Goal: Information Seeking & Learning: Learn about a topic

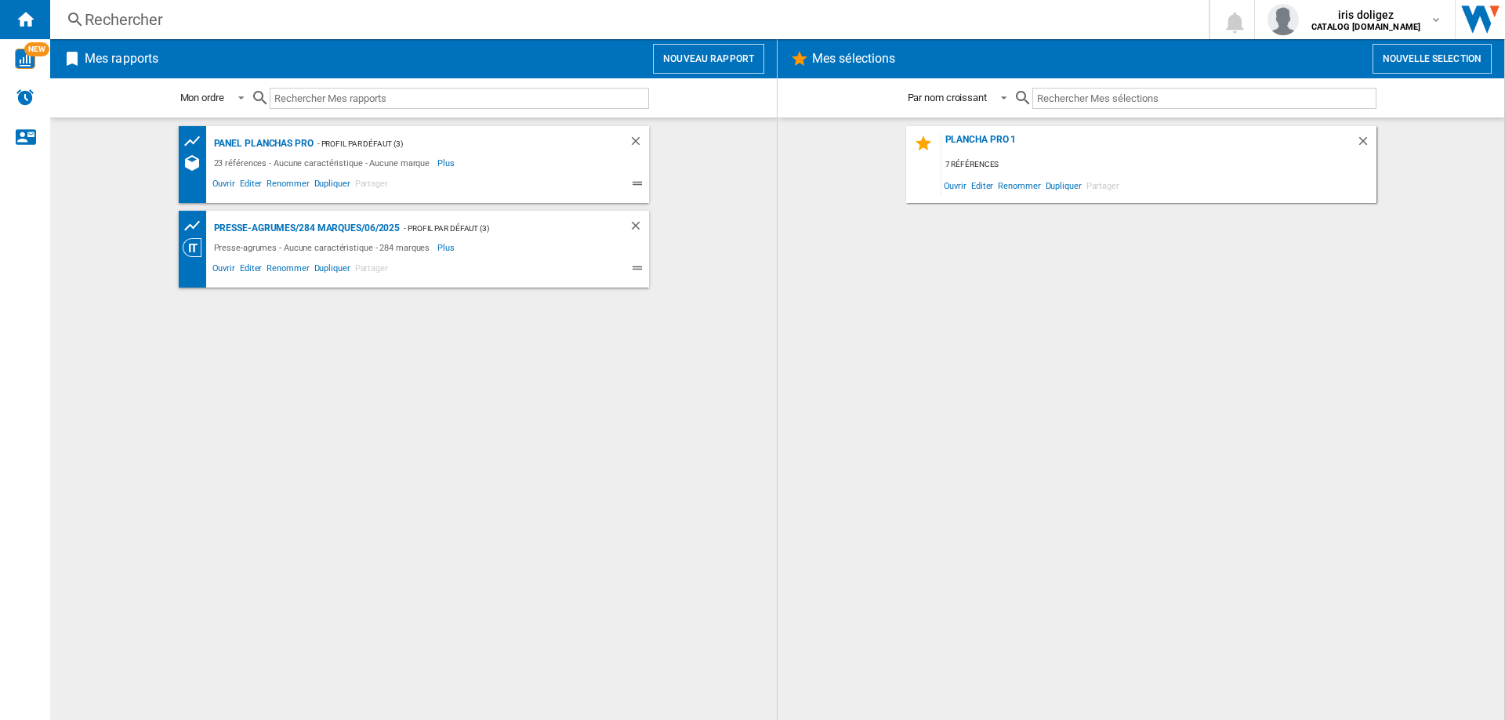
click at [158, 20] on div "Rechercher" at bounding box center [626, 20] width 1083 height 22
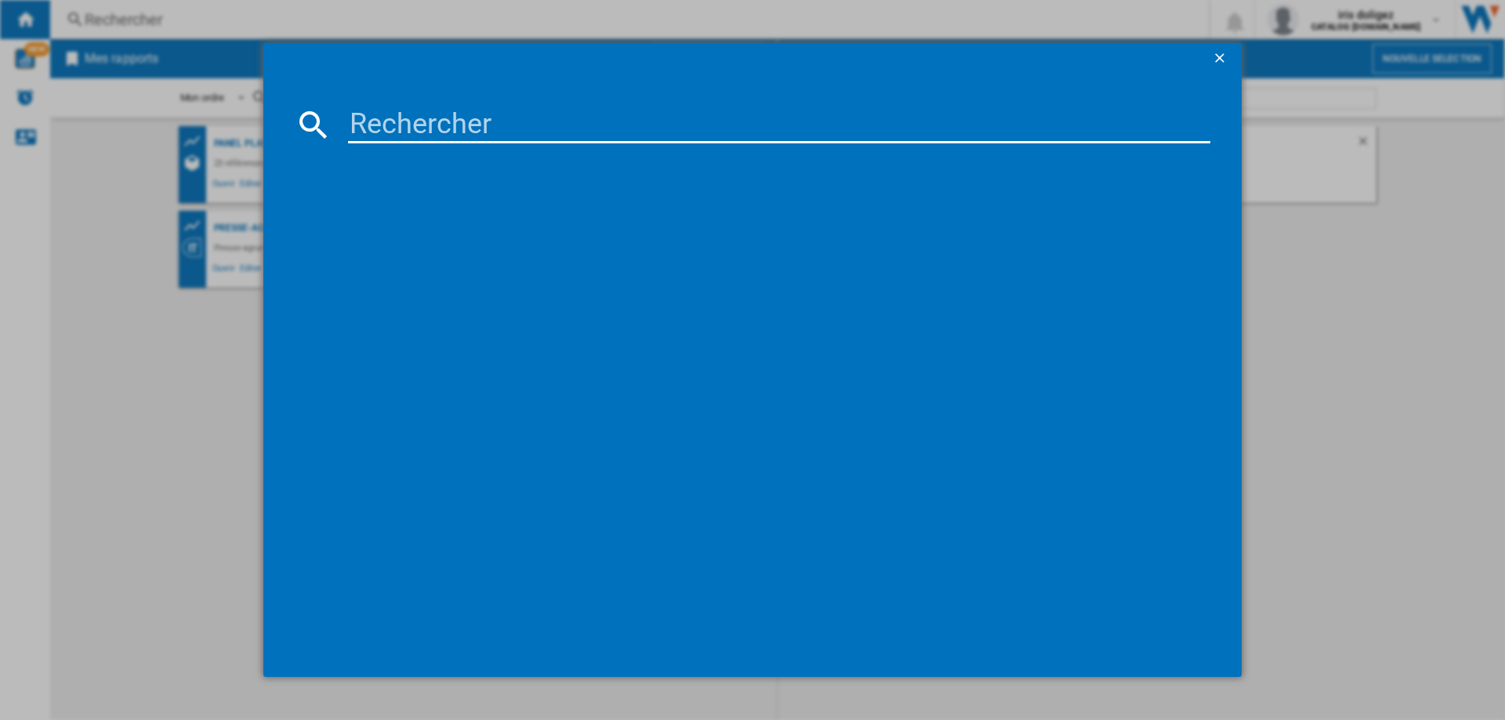
click at [569, 132] on input at bounding box center [779, 125] width 862 height 38
paste input "CM600810"
type input "CM600810"
click at [433, 222] on div "TEFAL SMARTN LIGHT CM600810 NOIR" at bounding box center [763, 227] width 847 height 16
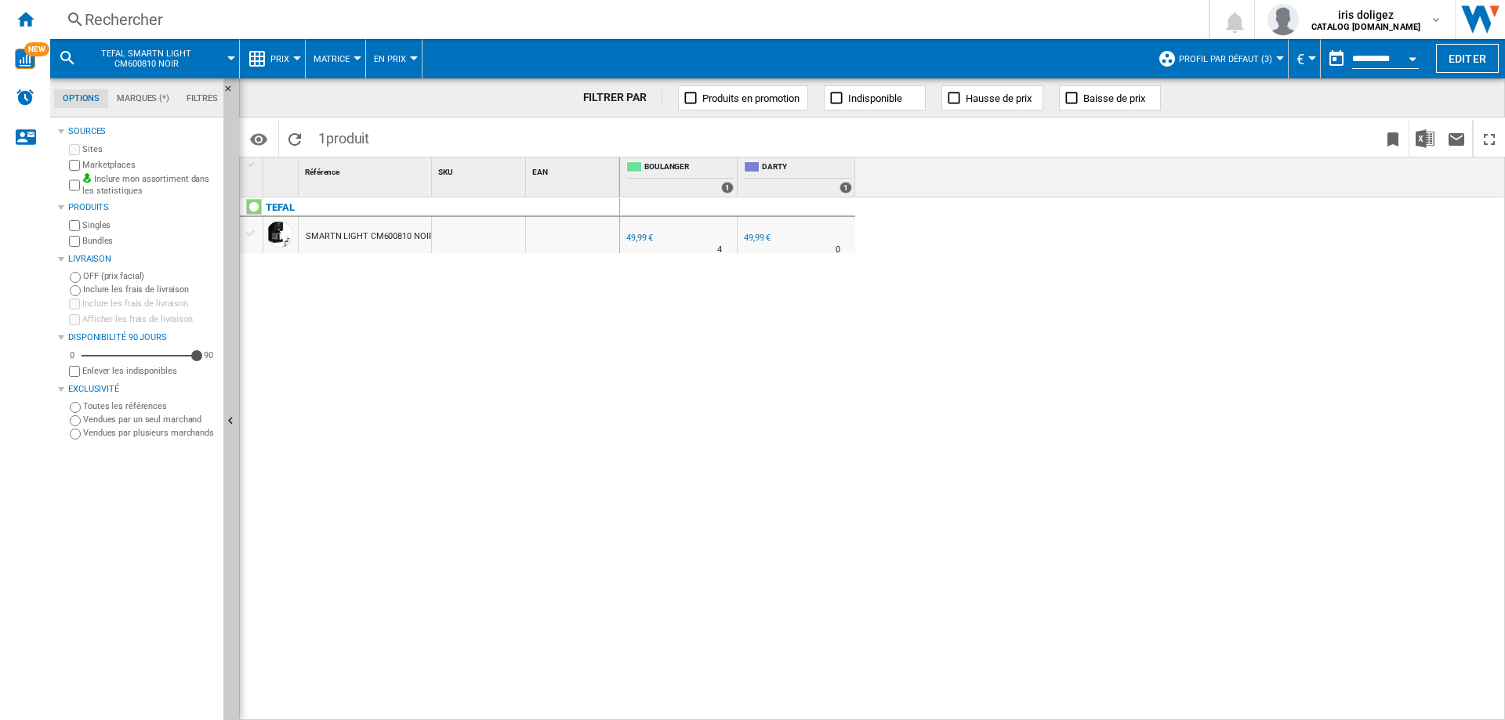
click at [283, 54] on span "Prix" at bounding box center [279, 59] width 19 height 10
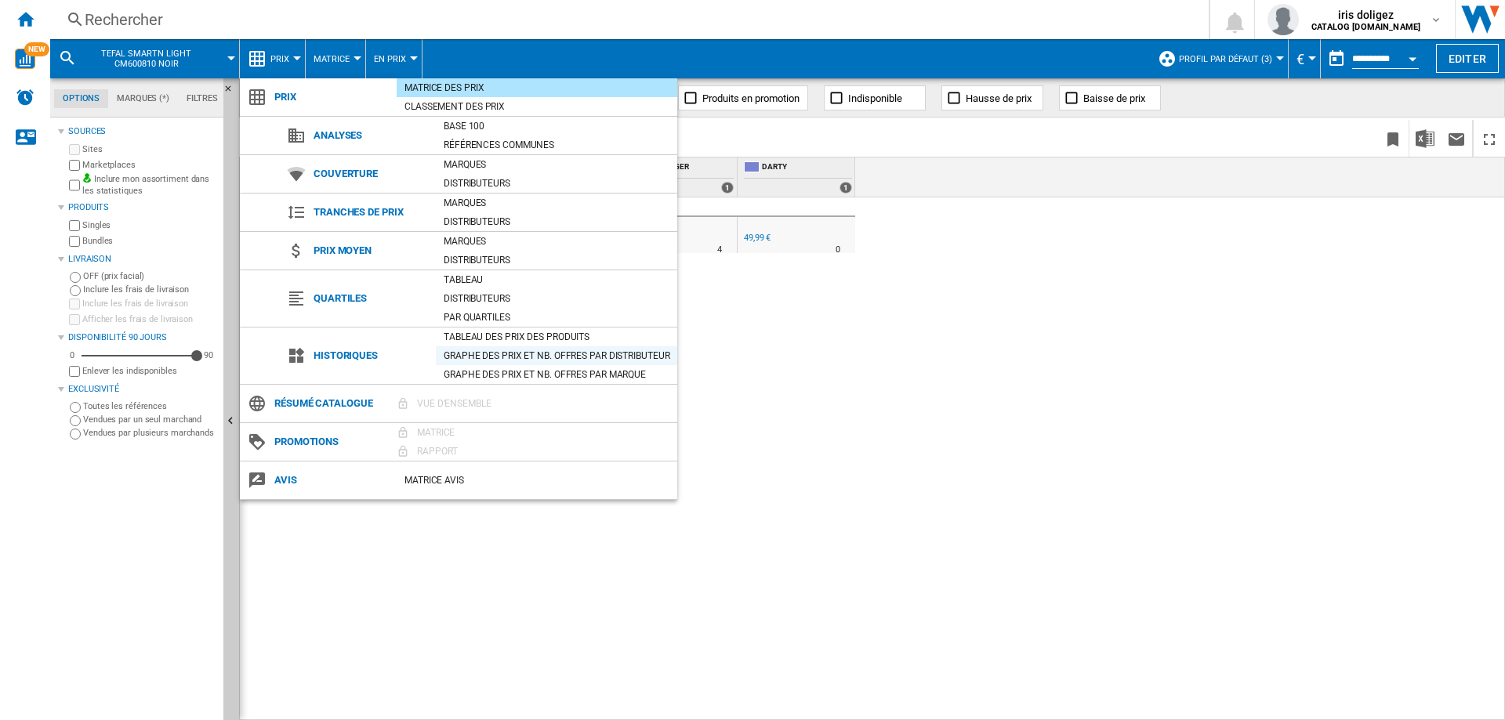
click at [577, 357] on div "Graphe des prix et nb. offres par distributeur" at bounding box center [556, 356] width 241 height 16
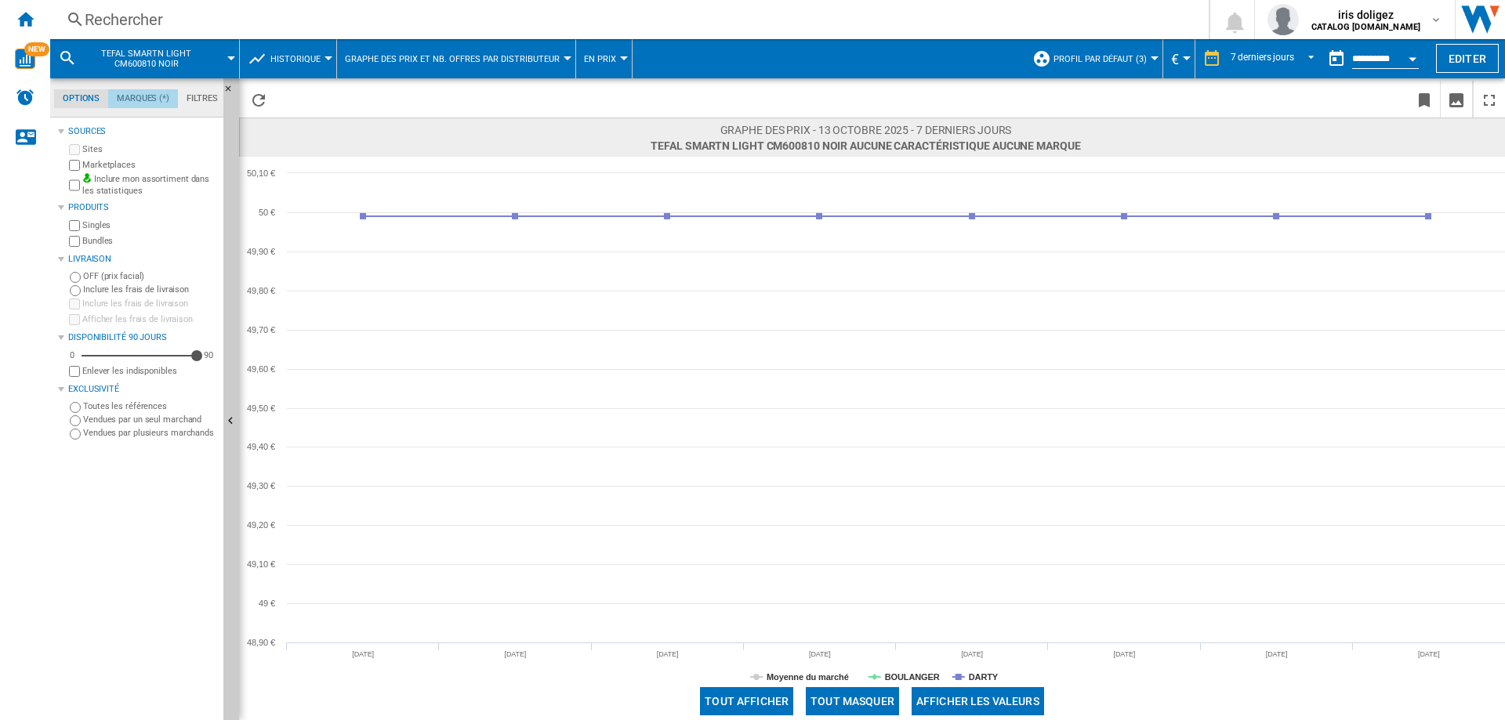
click at [139, 93] on md-tab-item "Marques (*)" at bounding box center [143, 98] width 70 height 19
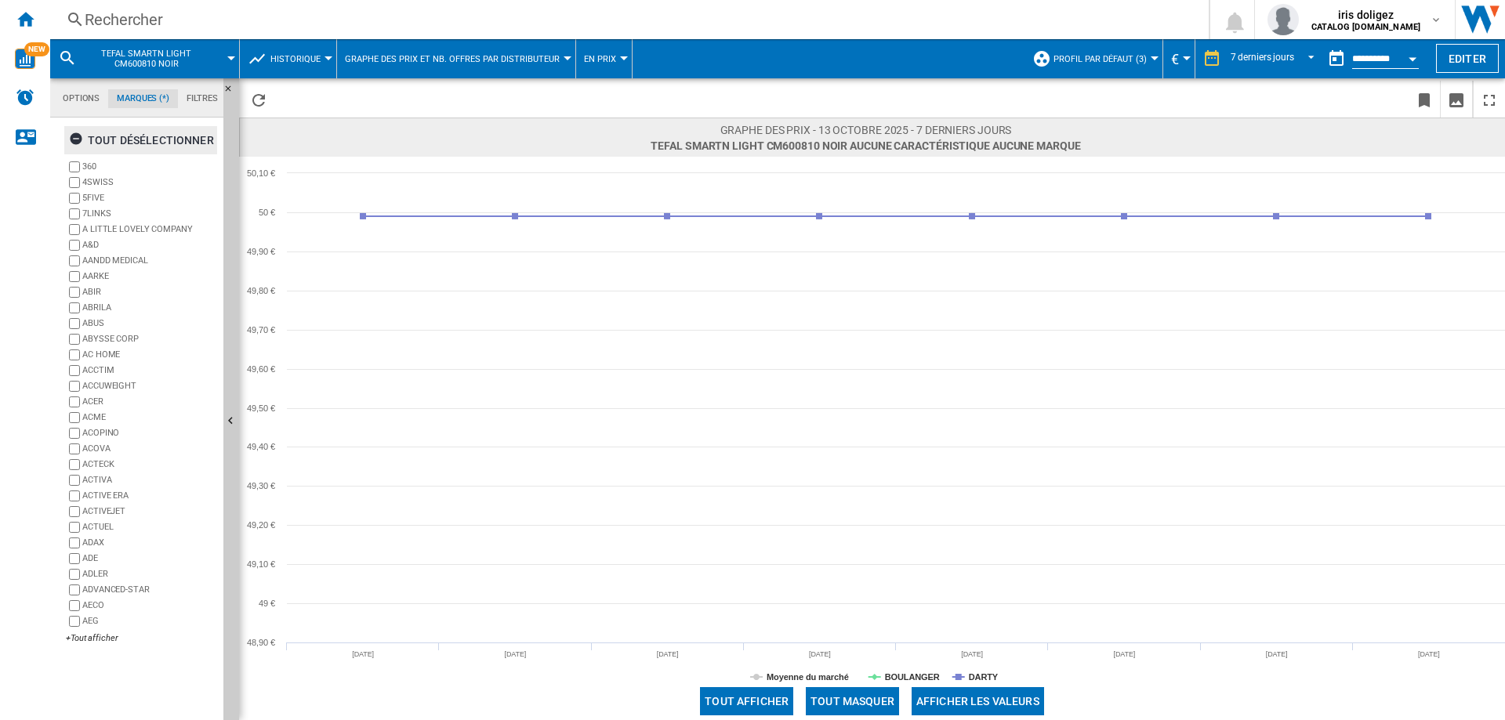
click at [78, 140] on ng-md-icon "button" at bounding box center [78, 141] width 19 height 19
click at [67, 641] on div "+Tout afficher" at bounding box center [141, 639] width 151 height 12
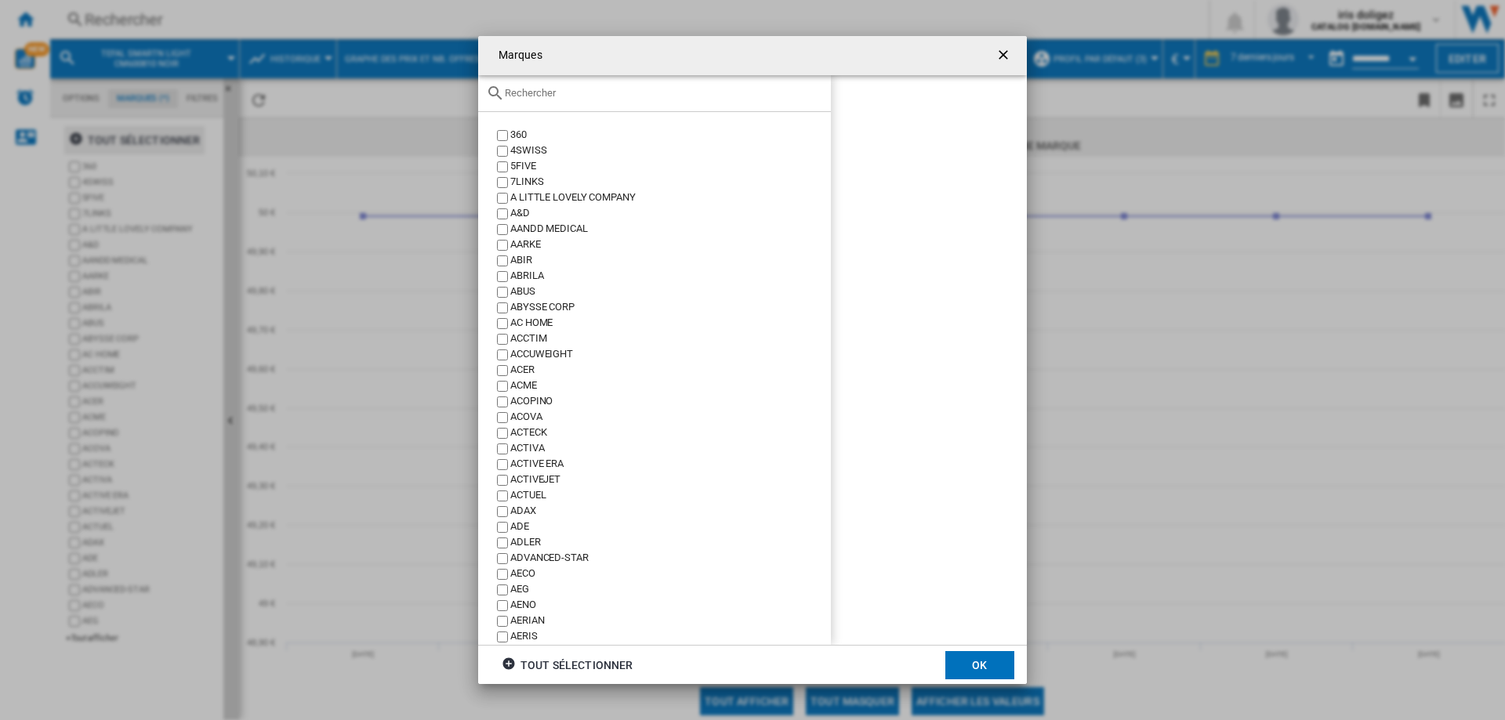
click at [633, 93] on input "text" at bounding box center [664, 93] width 318 height 12
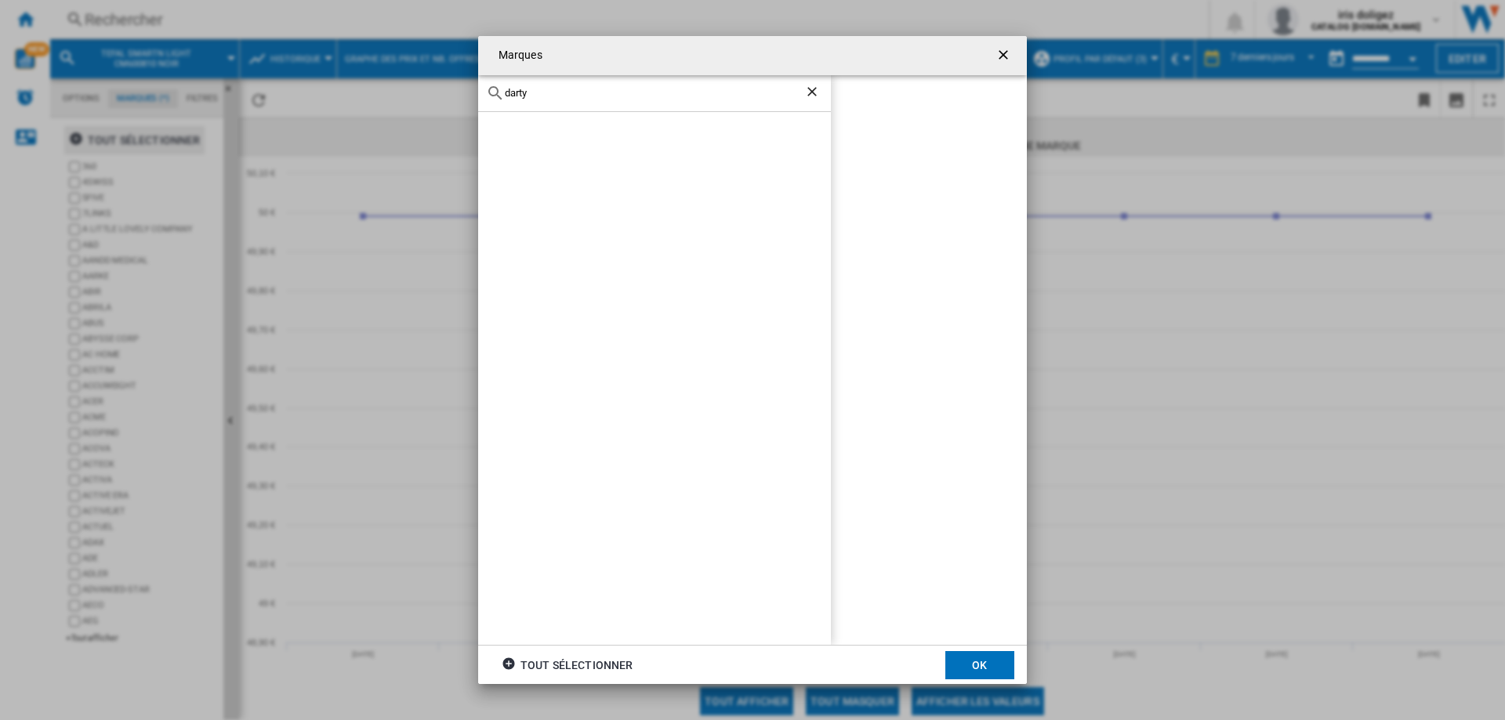
type input "darty"
click at [1003, 53] on ng-md-icon "getI18NText('BUTTONS.CLOSE_DIALOG')" at bounding box center [1005, 56] width 19 height 19
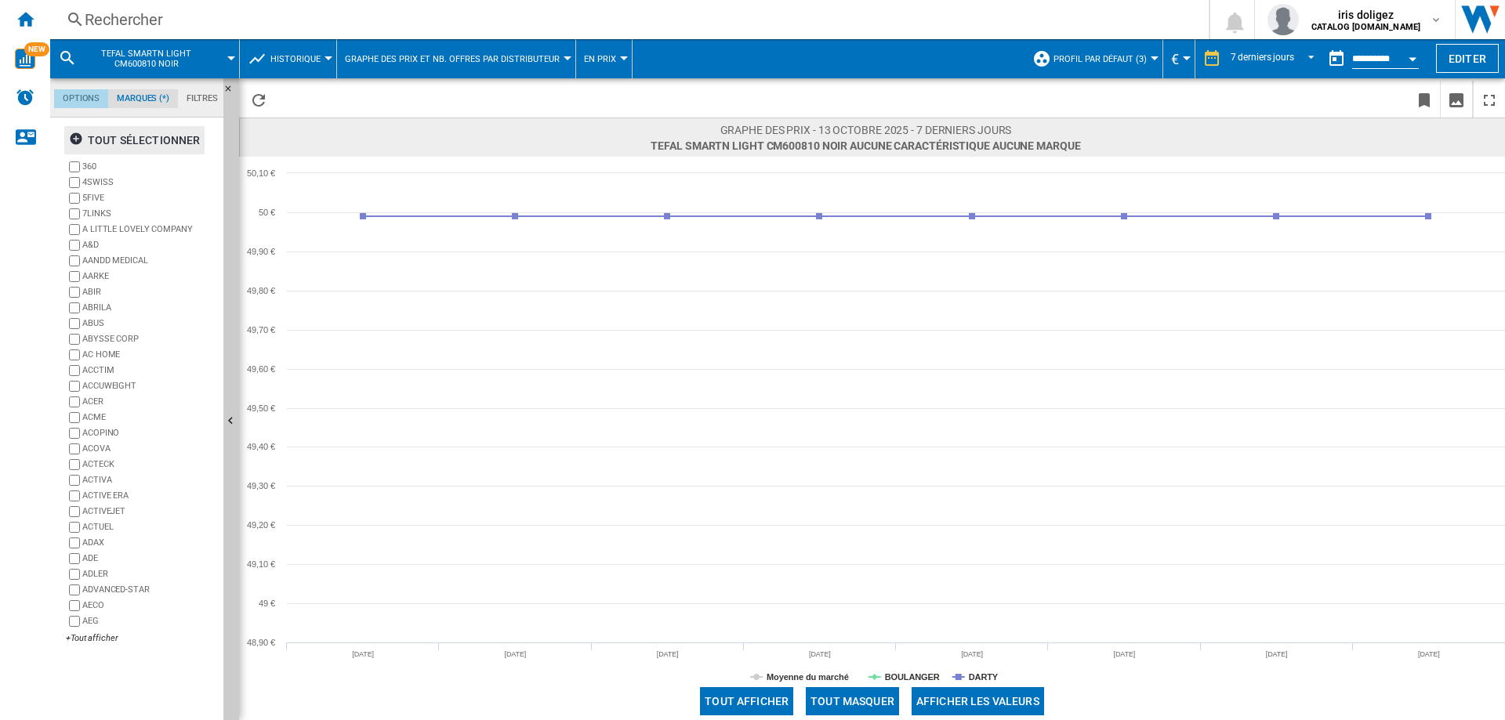
click at [80, 98] on md-tab-item "Options" at bounding box center [81, 98] width 54 height 19
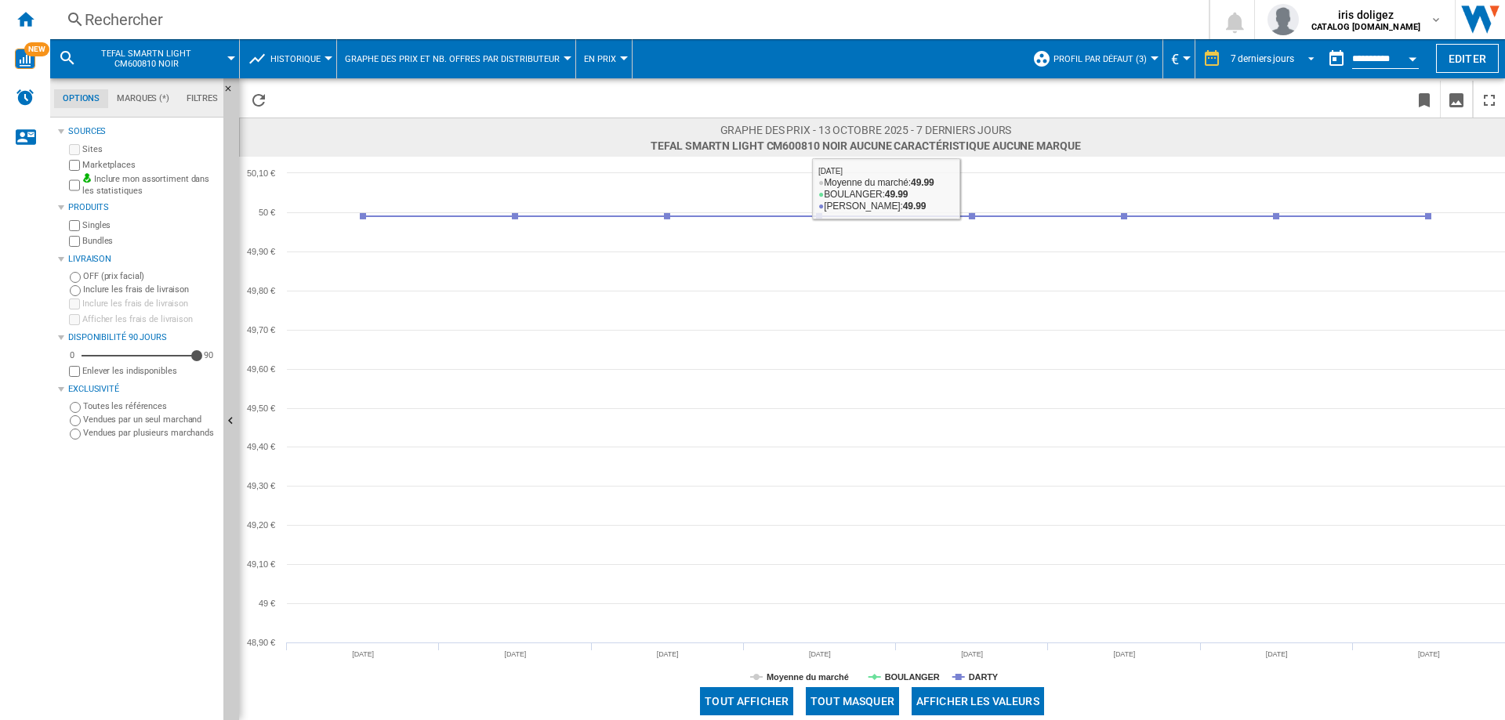
click at [1282, 60] on div "7 derniers jours" at bounding box center [1262, 58] width 63 height 11
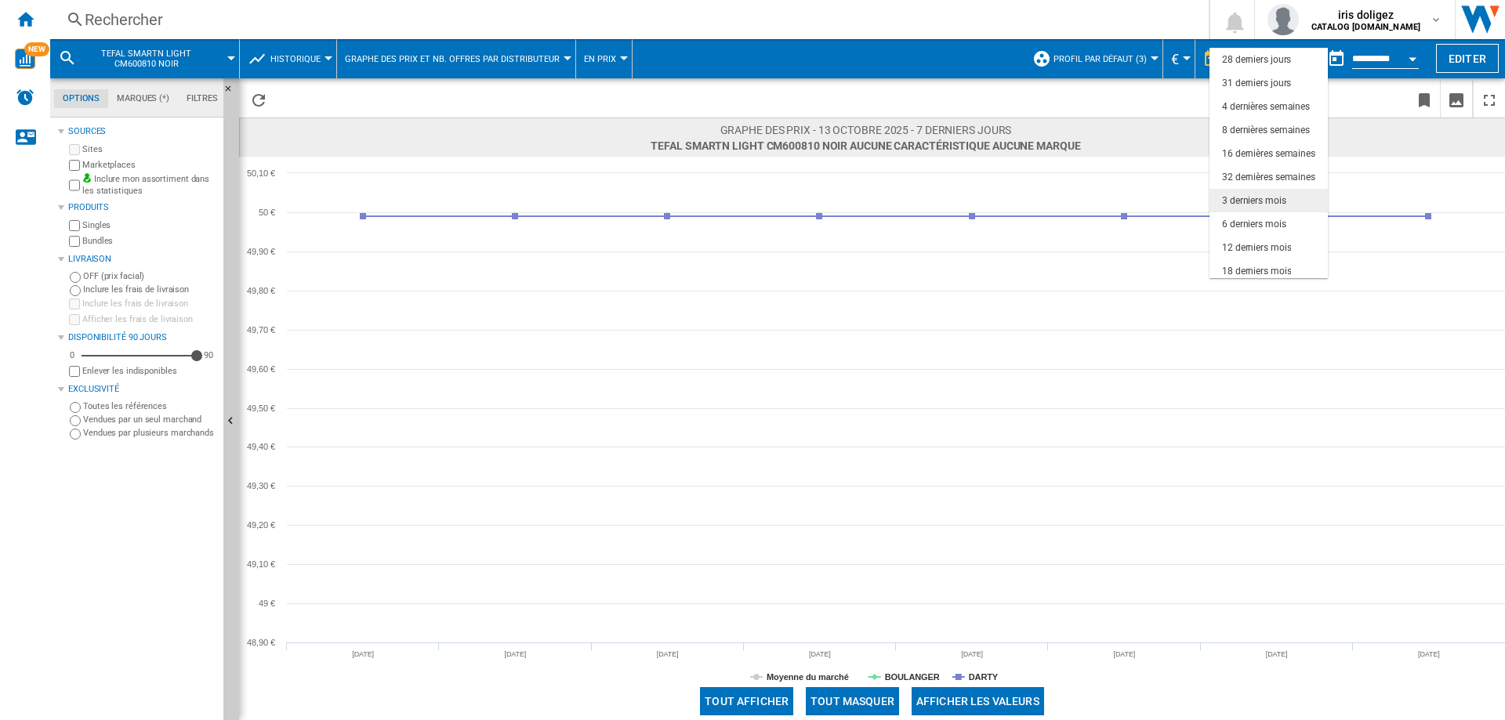
scroll to position [99, 0]
click at [1268, 223] on div "6 derniers mois" at bounding box center [1254, 219] width 64 height 13
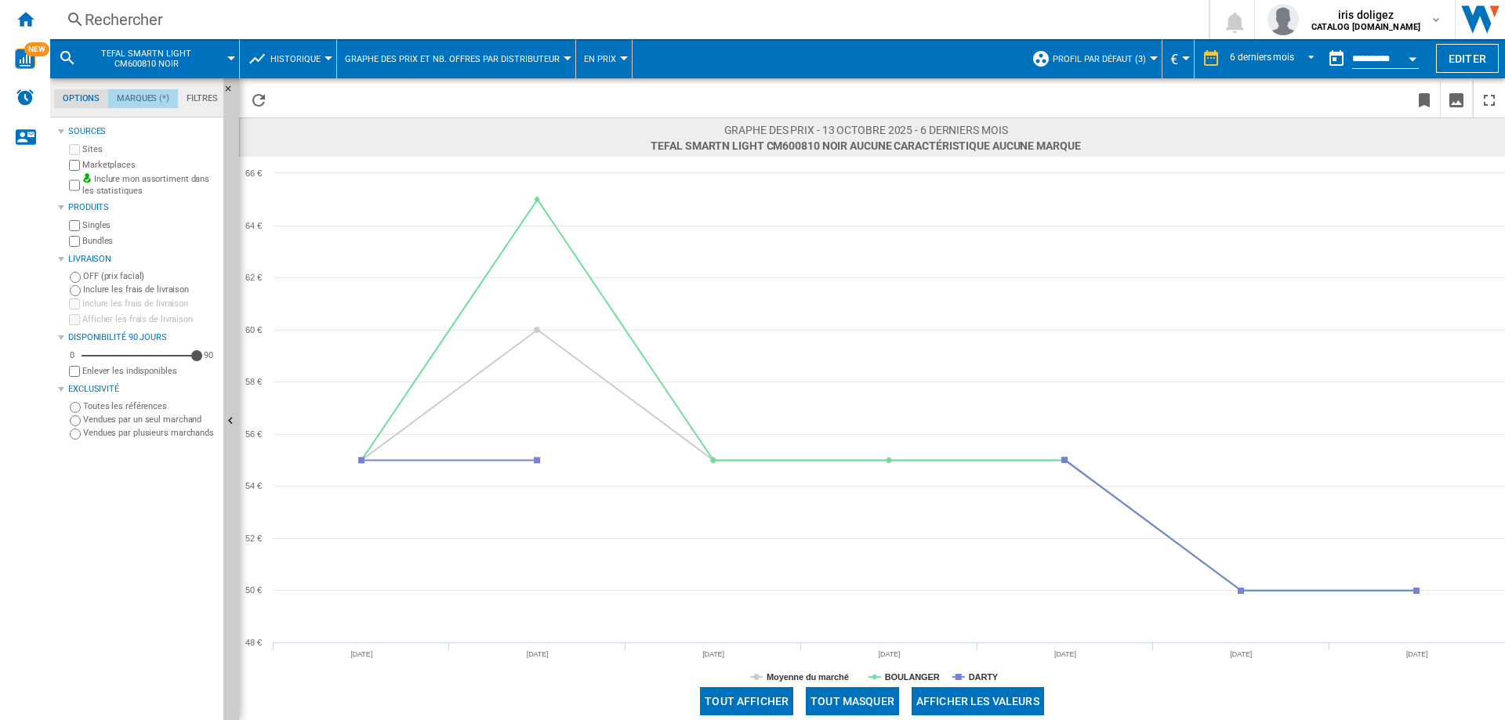
click at [141, 99] on md-tab-item "Marques (*)" at bounding box center [143, 98] width 70 height 19
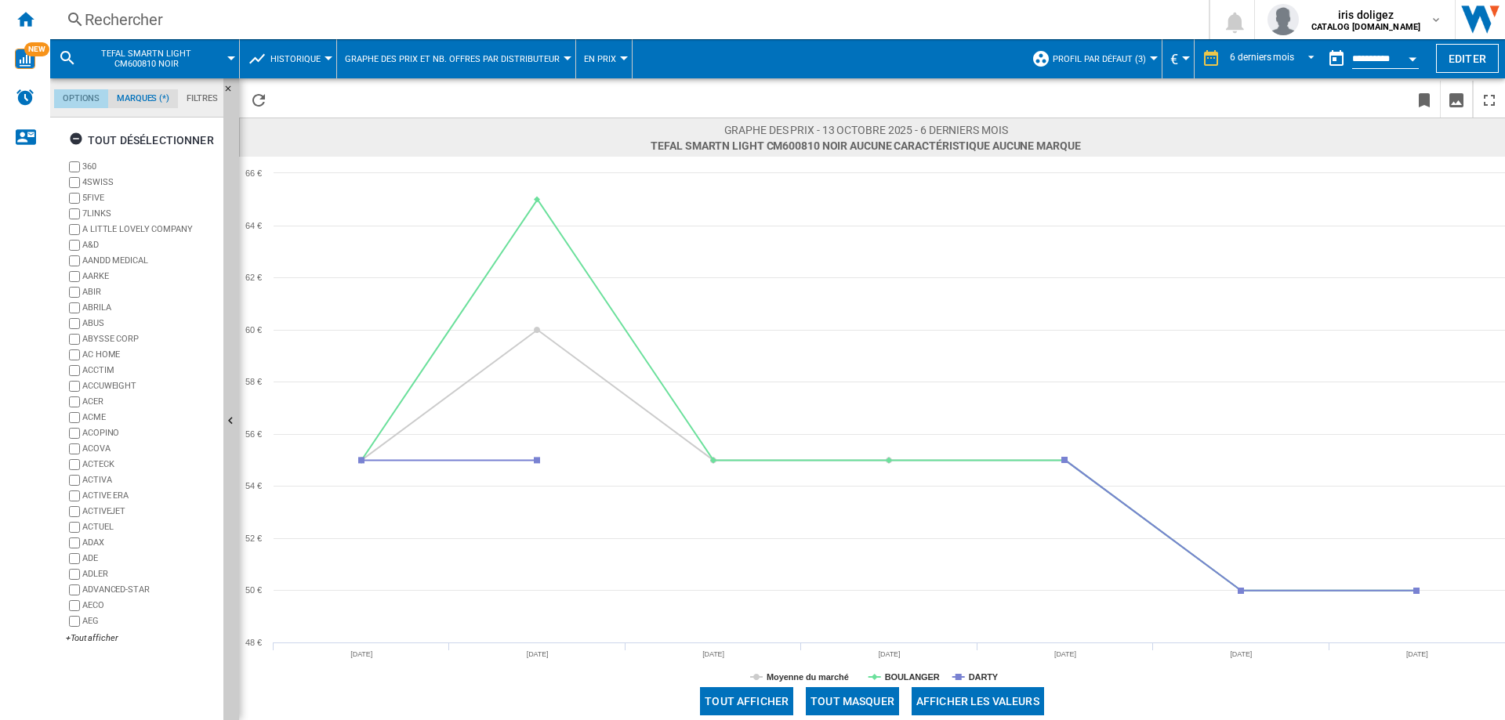
click at [78, 98] on md-tab-item "Options" at bounding box center [81, 98] width 54 height 19
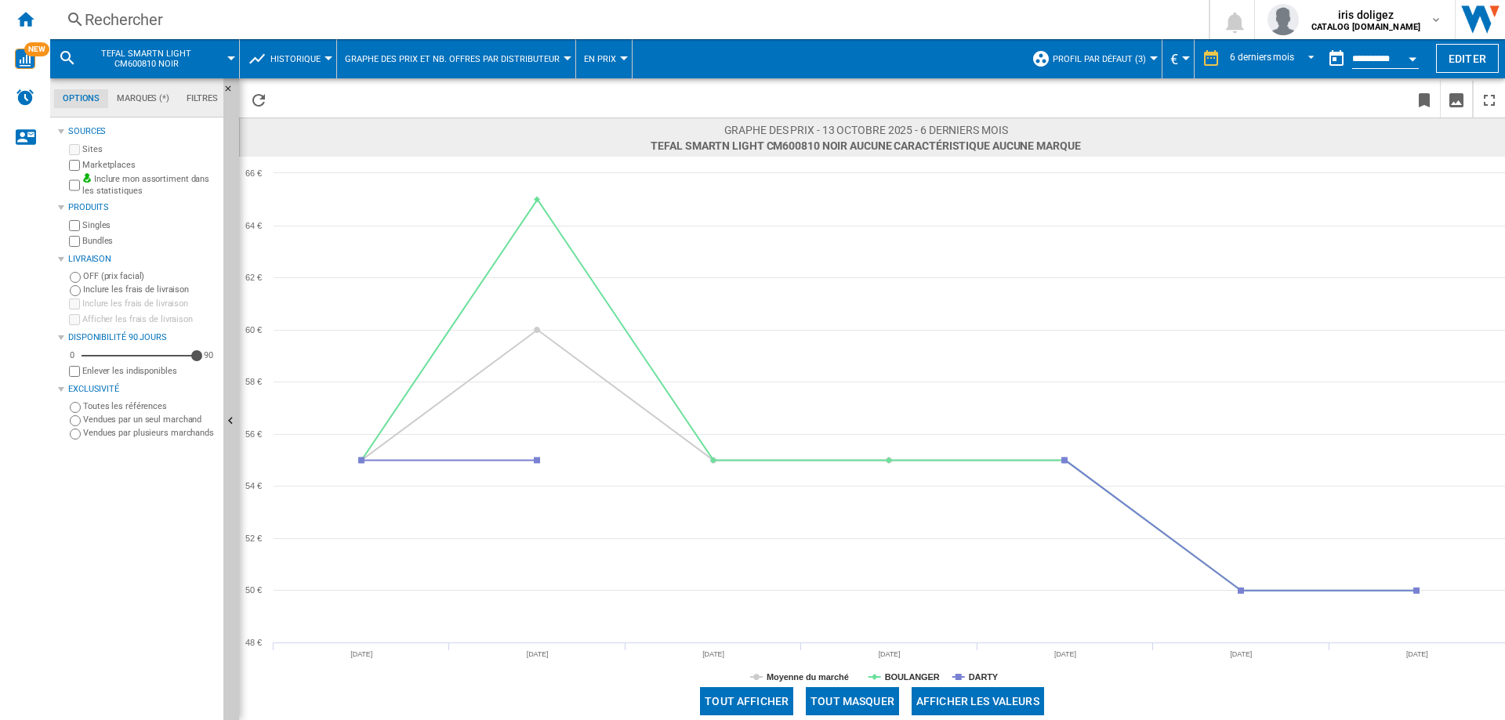
click at [143, 14] on div "Rechercher" at bounding box center [626, 20] width 1083 height 22
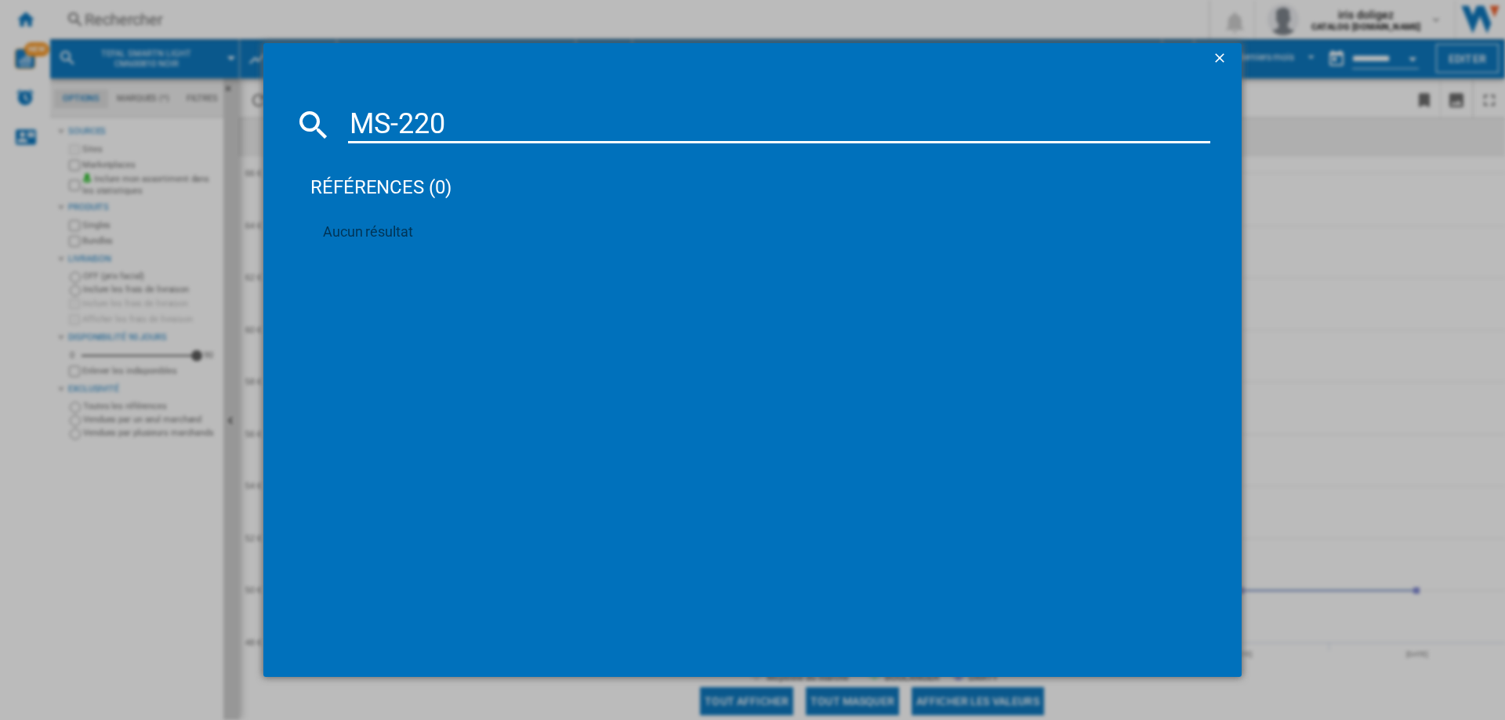
click at [409, 125] on input "MS-220" at bounding box center [779, 125] width 862 height 38
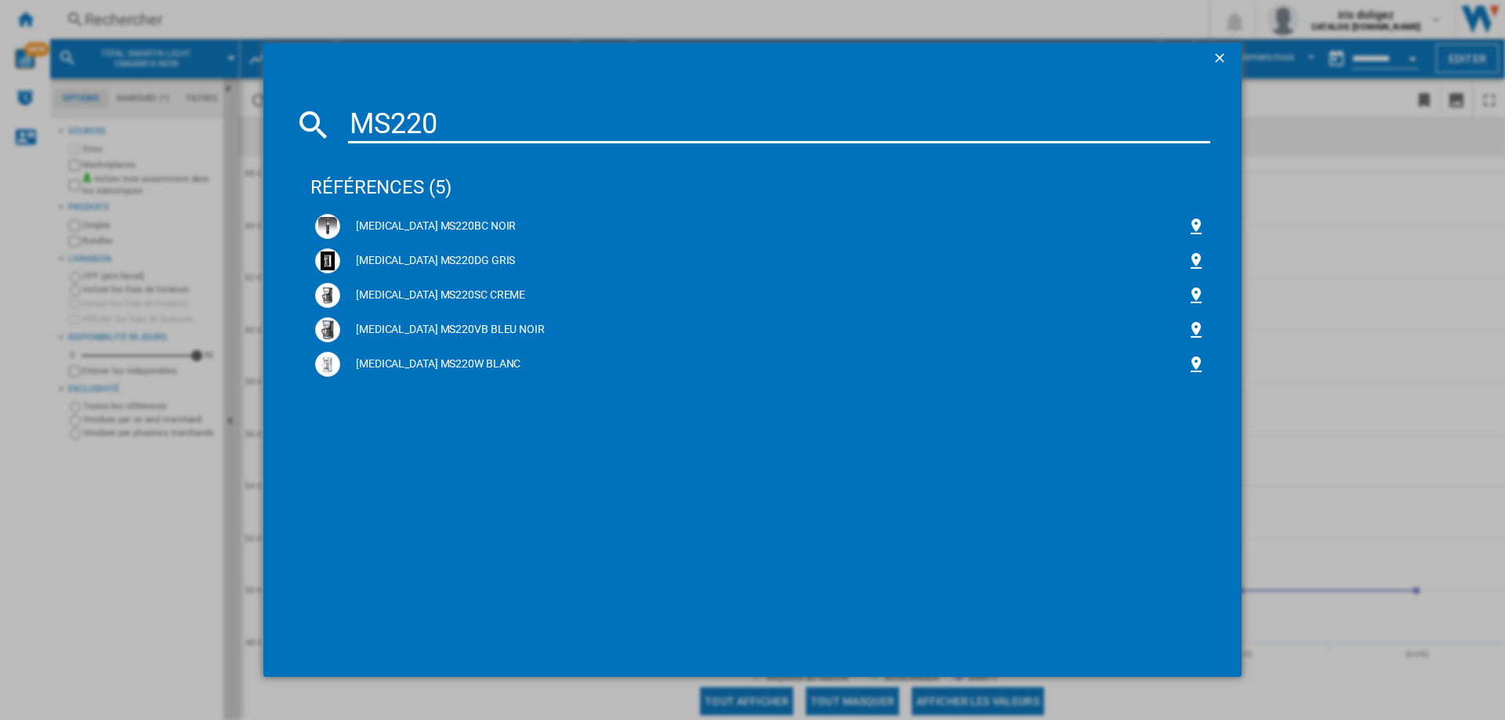
click at [502, 132] on input "MS220" at bounding box center [779, 125] width 862 height 38
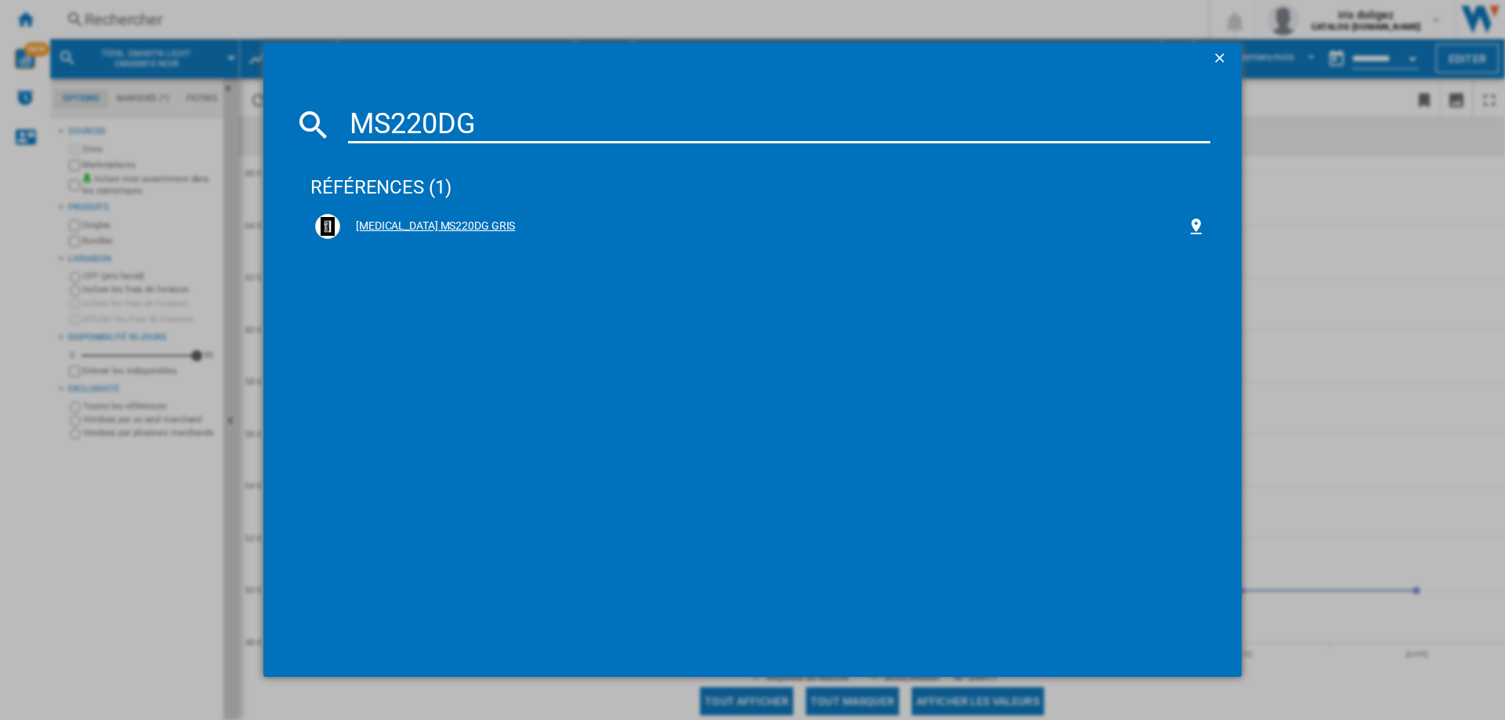
type input "MS220DG"
click at [428, 223] on div "[MEDICAL_DATA] MS220DG GRIS" at bounding box center [763, 227] width 847 height 16
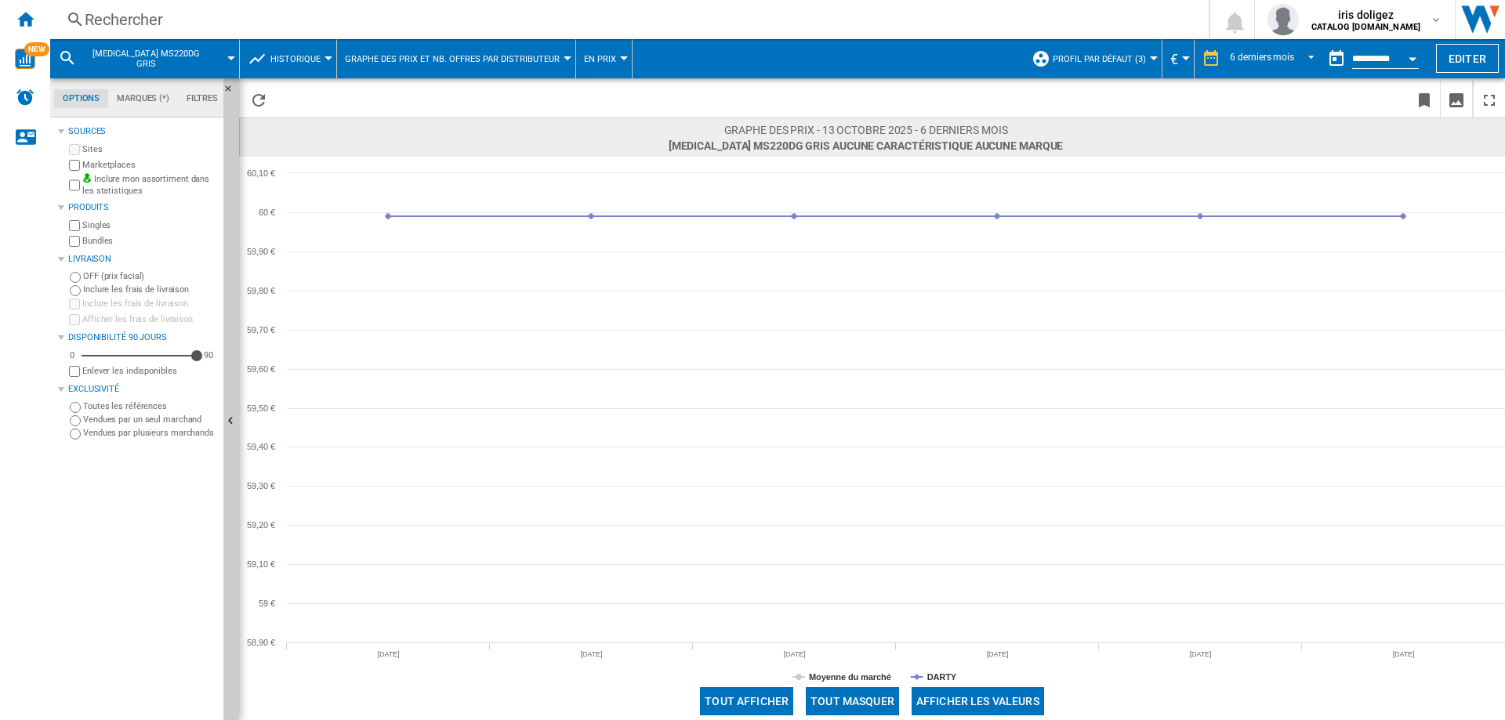
click at [203, 15] on div "Rechercher" at bounding box center [626, 20] width 1083 height 22
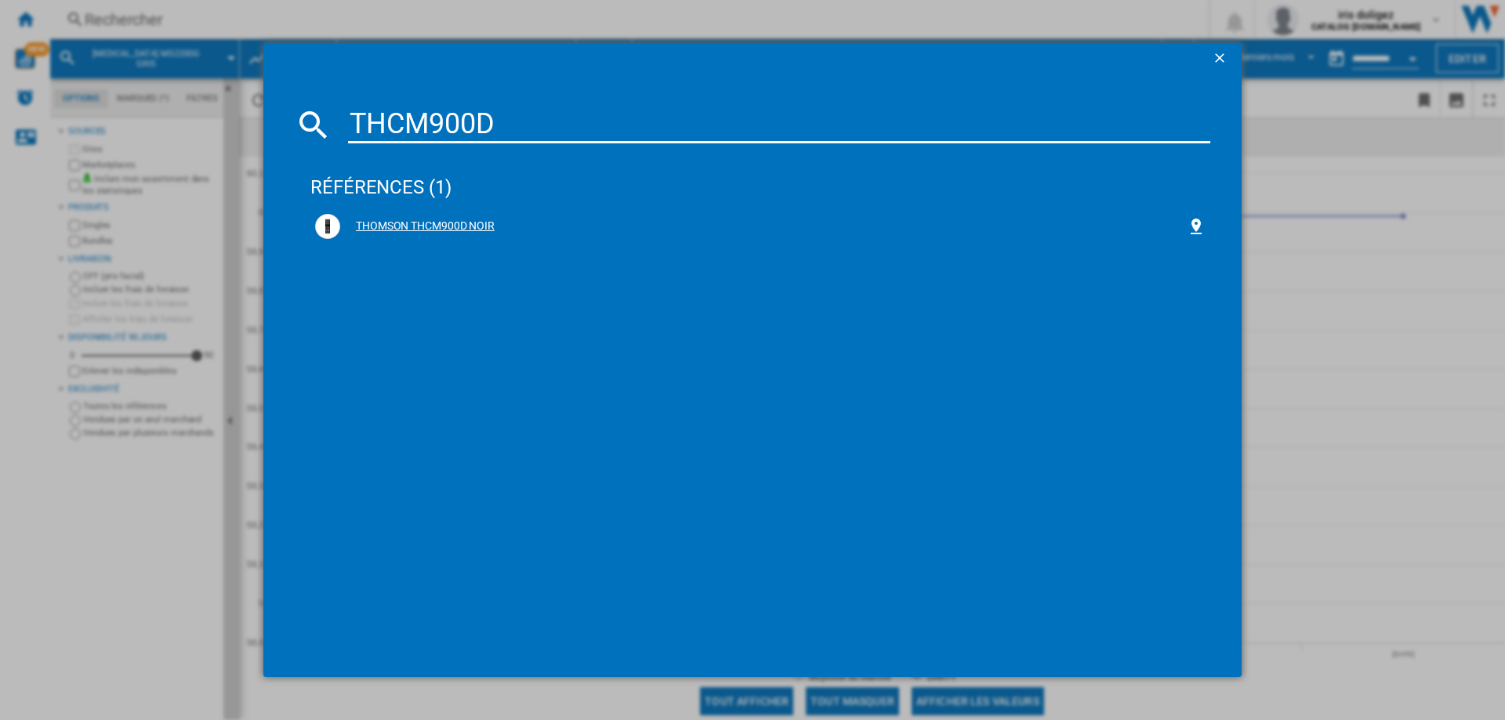
type input "THCM900D"
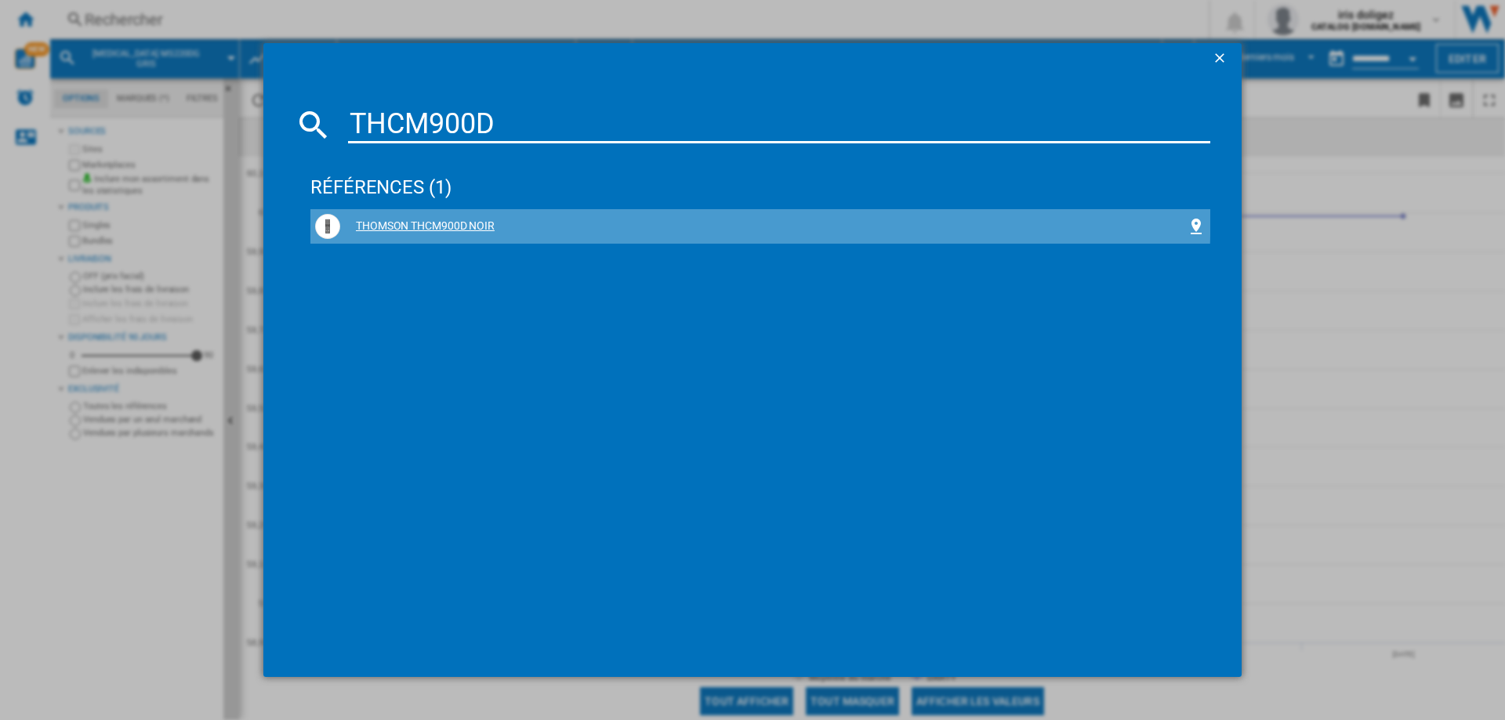
click at [432, 215] on div "THOMSON THCM900D NOIR" at bounding box center [760, 226] width 891 height 25
click at [463, 222] on div "THOMSON THCM900D NOIR" at bounding box center [763, 227] width 847 height 16
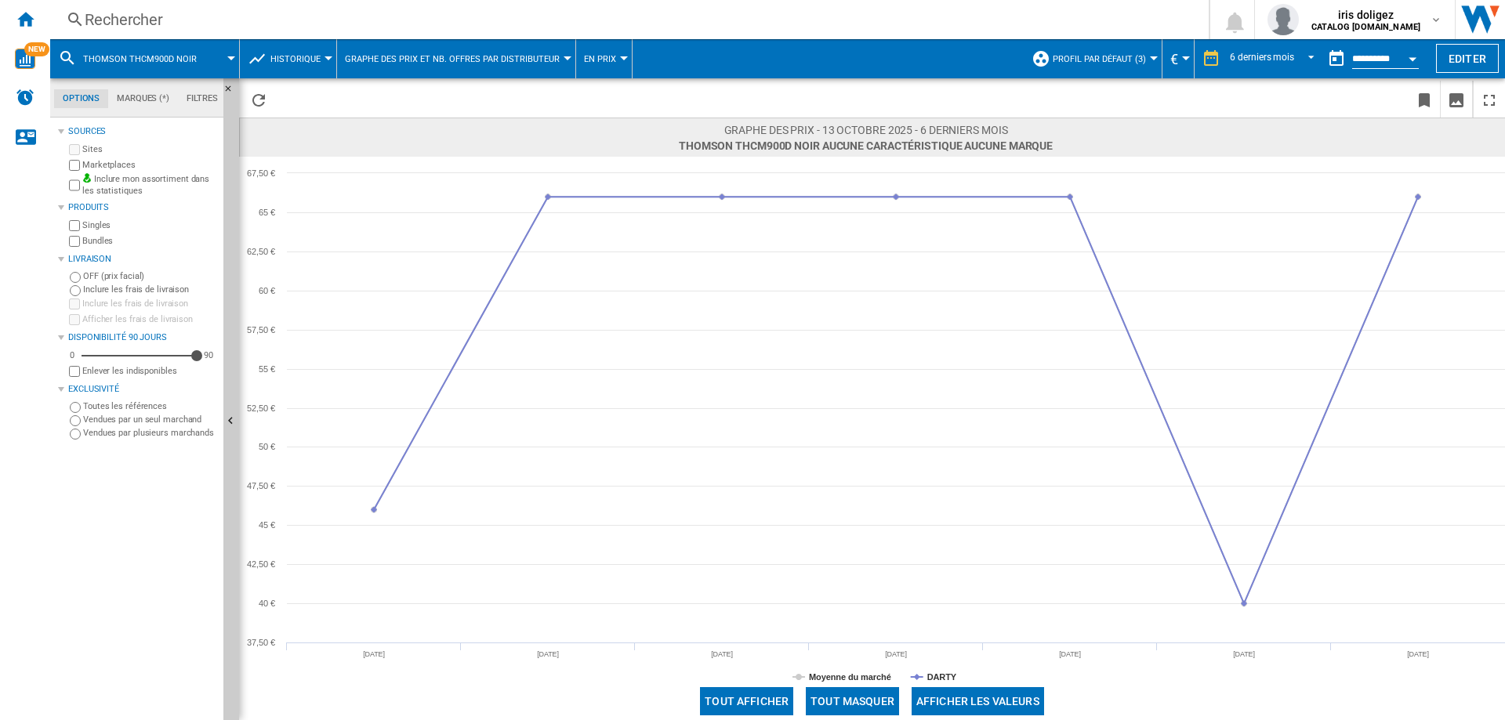
click at [214, 17] on div "Rechercher" at bounding box center [626, 20] width 1083 height 22
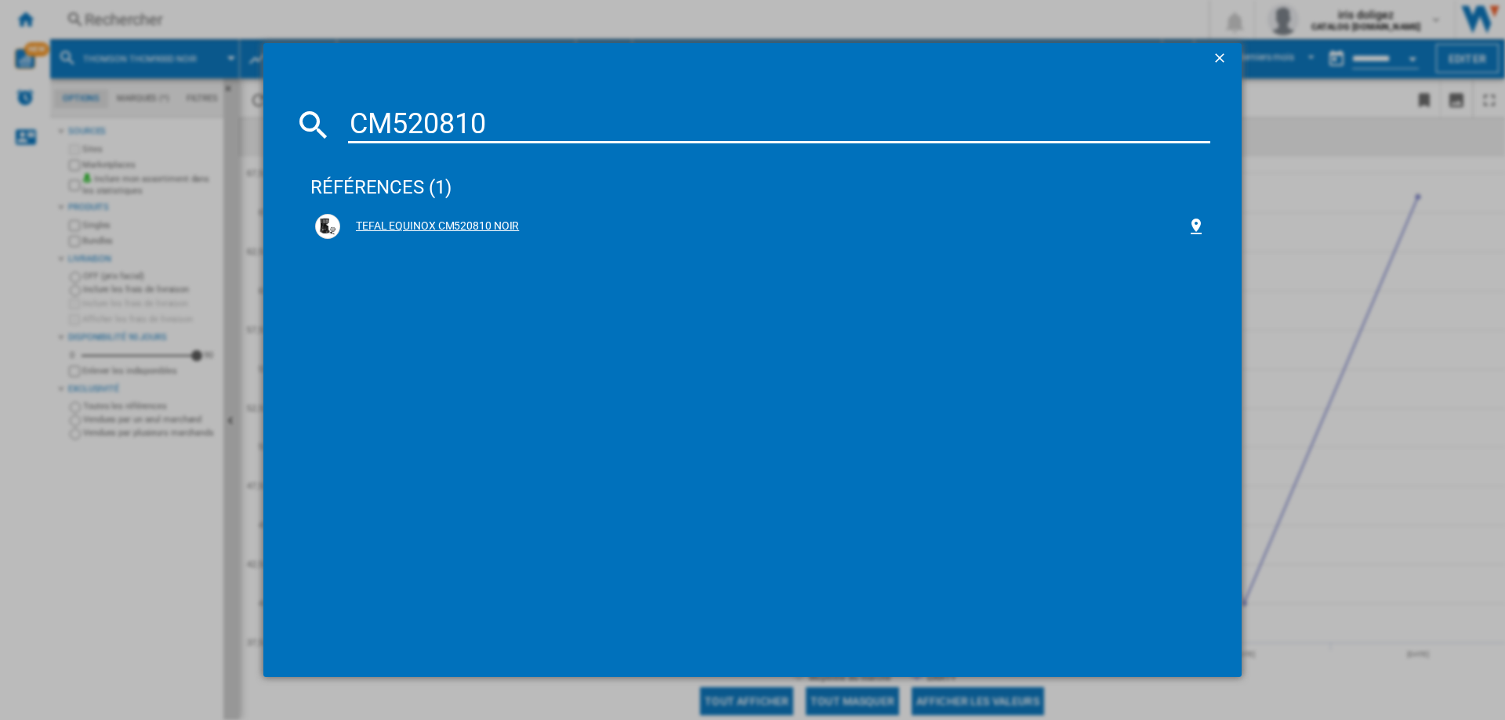
type input "CM520810"
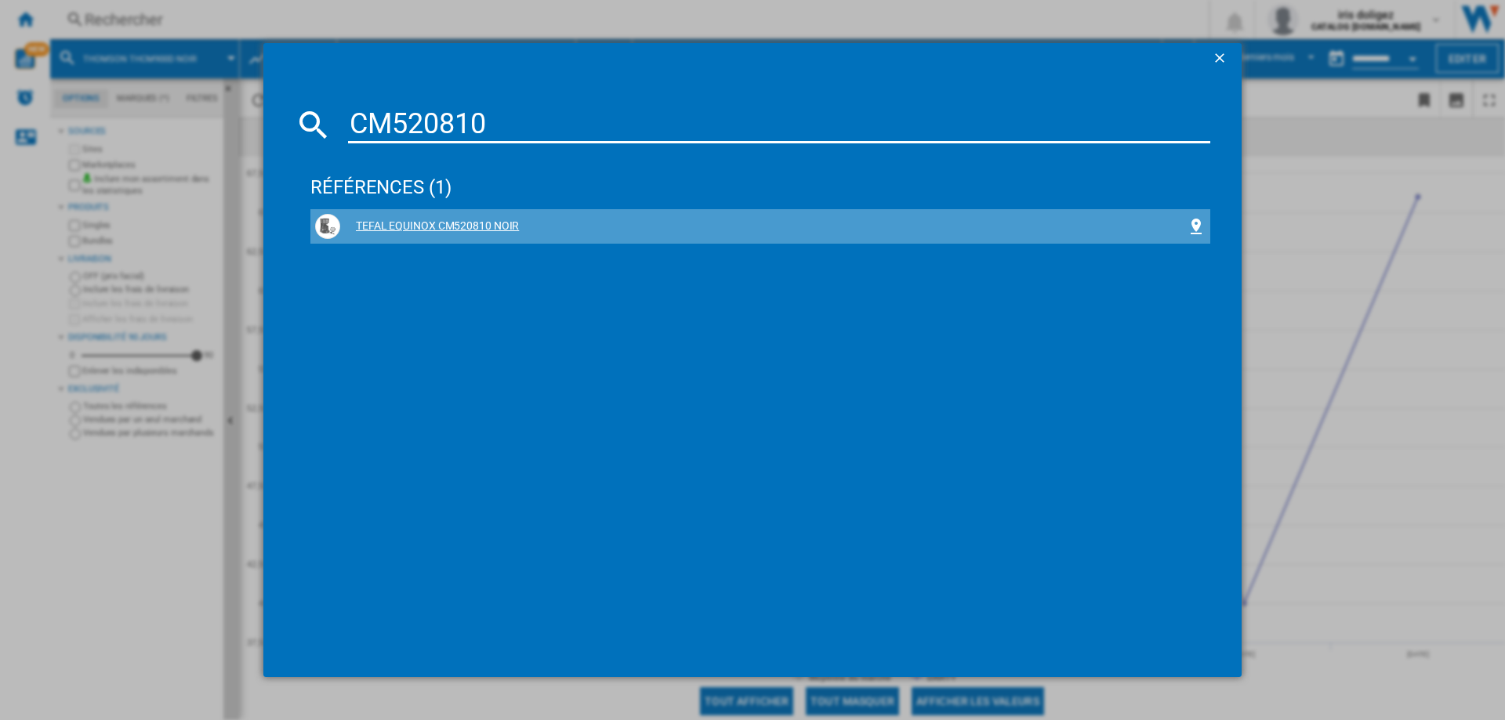
click at [429, 224] on div "TEFAL EQUINOX CM520810 NOIR" at bounding box center [763, 227] width 847 height 16
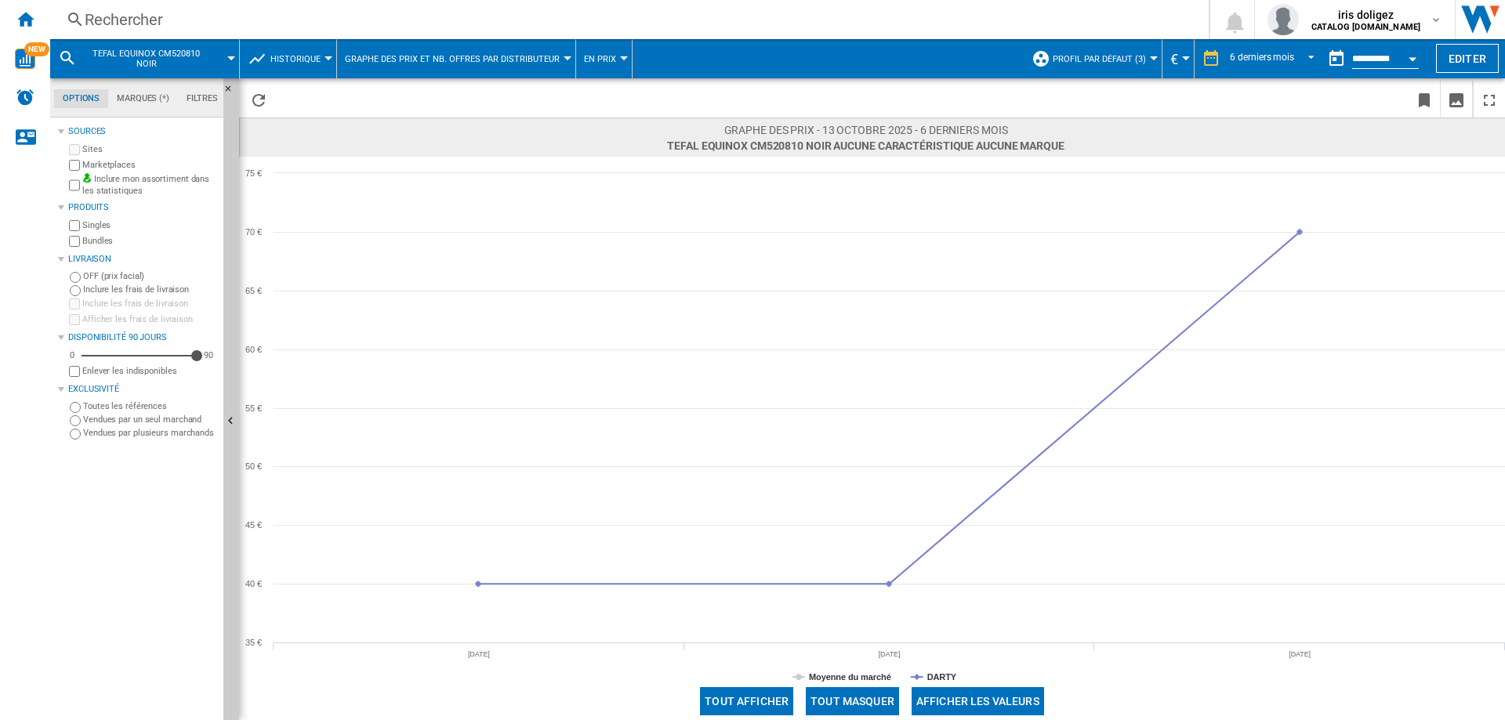
click at [539, 15] on div "Rechercher" at bounding box center [626, 20] width 1083 height 22
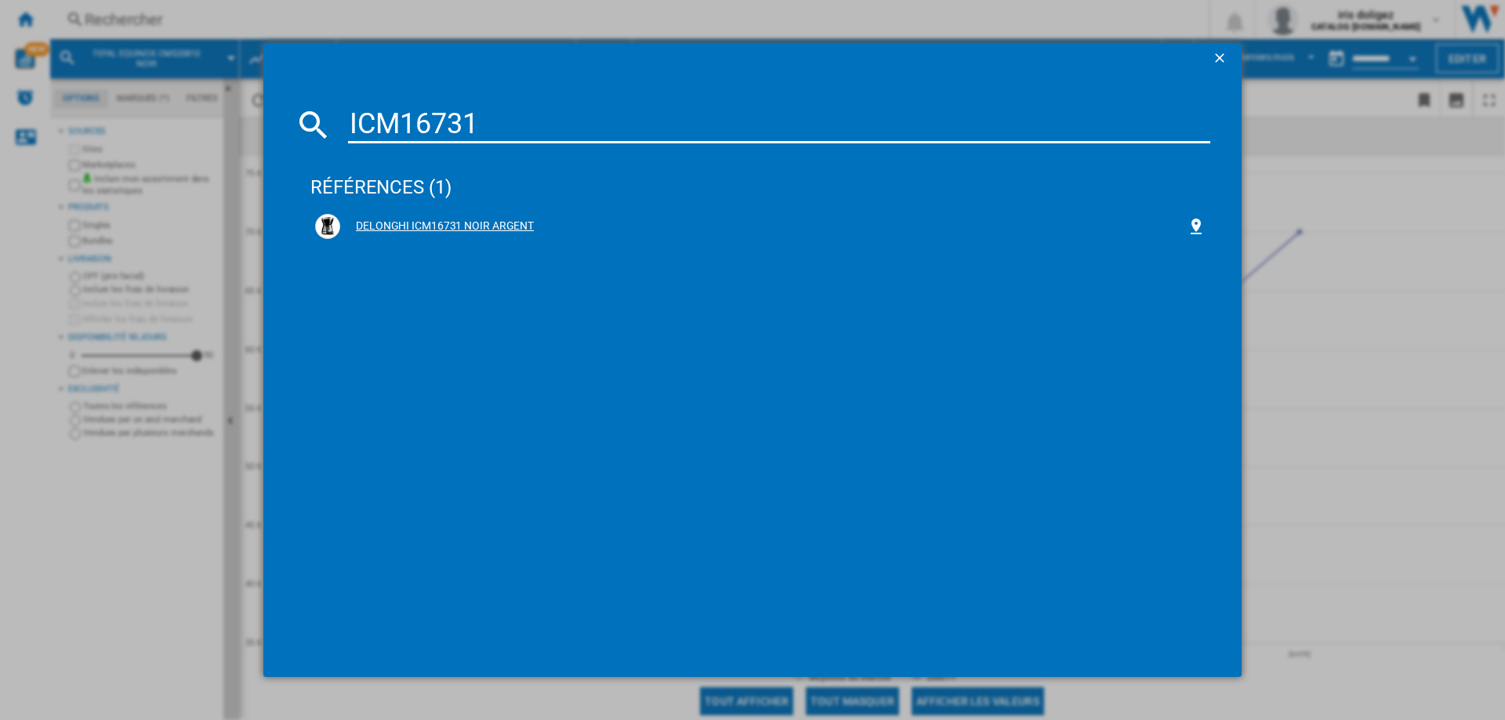
type input "ICM16731"
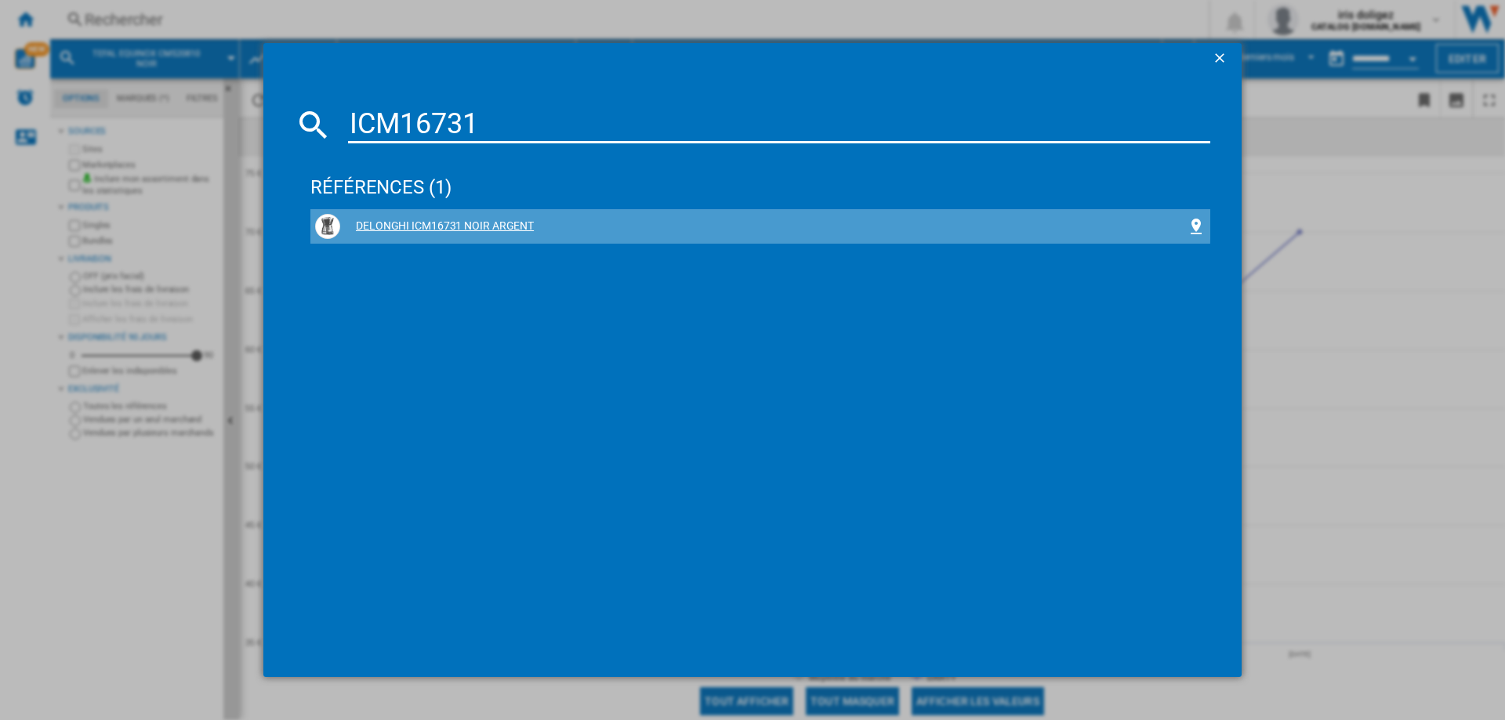
click at [417, 216] on div "DELONGHI ICM16731 NOIR ARGENT" at bounding box center [760, 226] width 891 height 25
click at [501, 224] on div "DELONGHI ICM16731 NOIR ARGENT" at bounding box center [763, 227] width 847 height 16
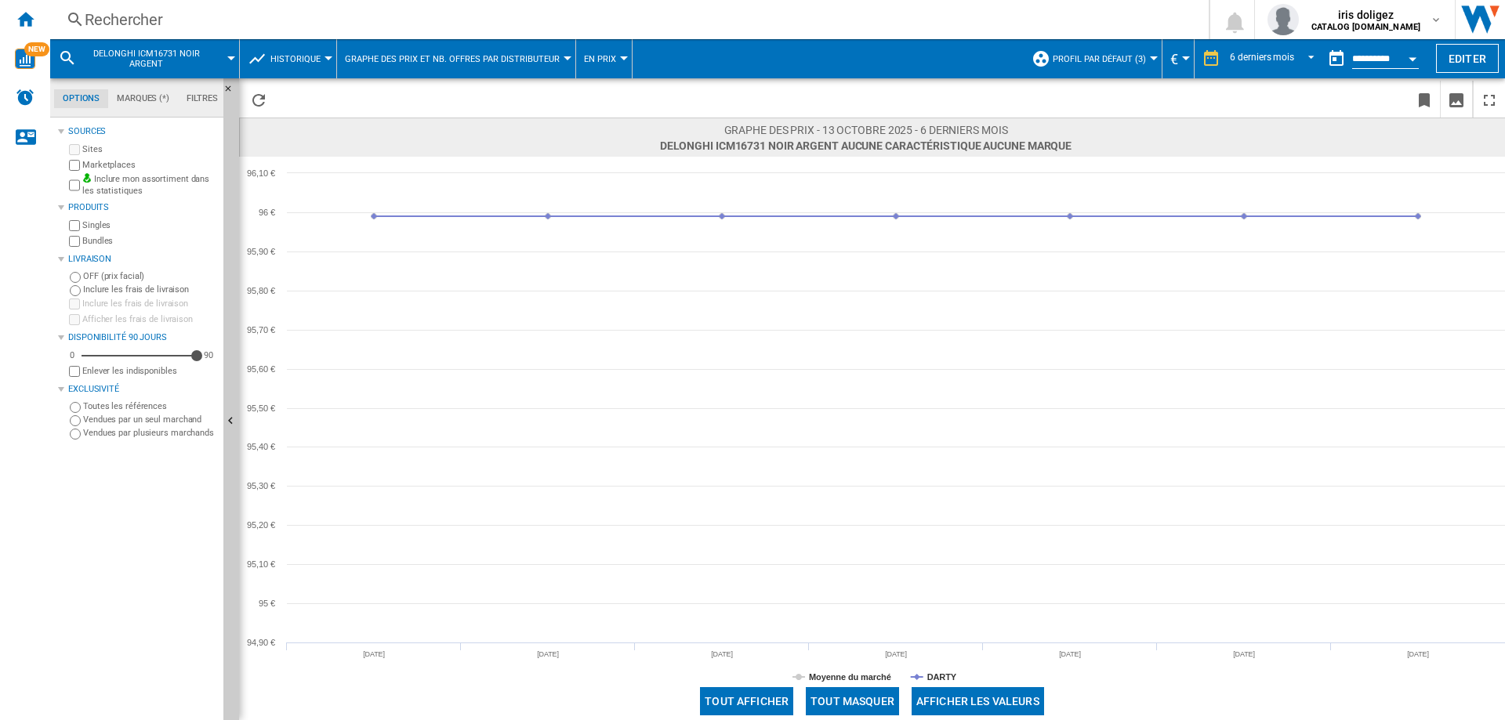
click at [198, 16] on div "Rechercher" at bounding box center [626, 20] width 1083 height 22
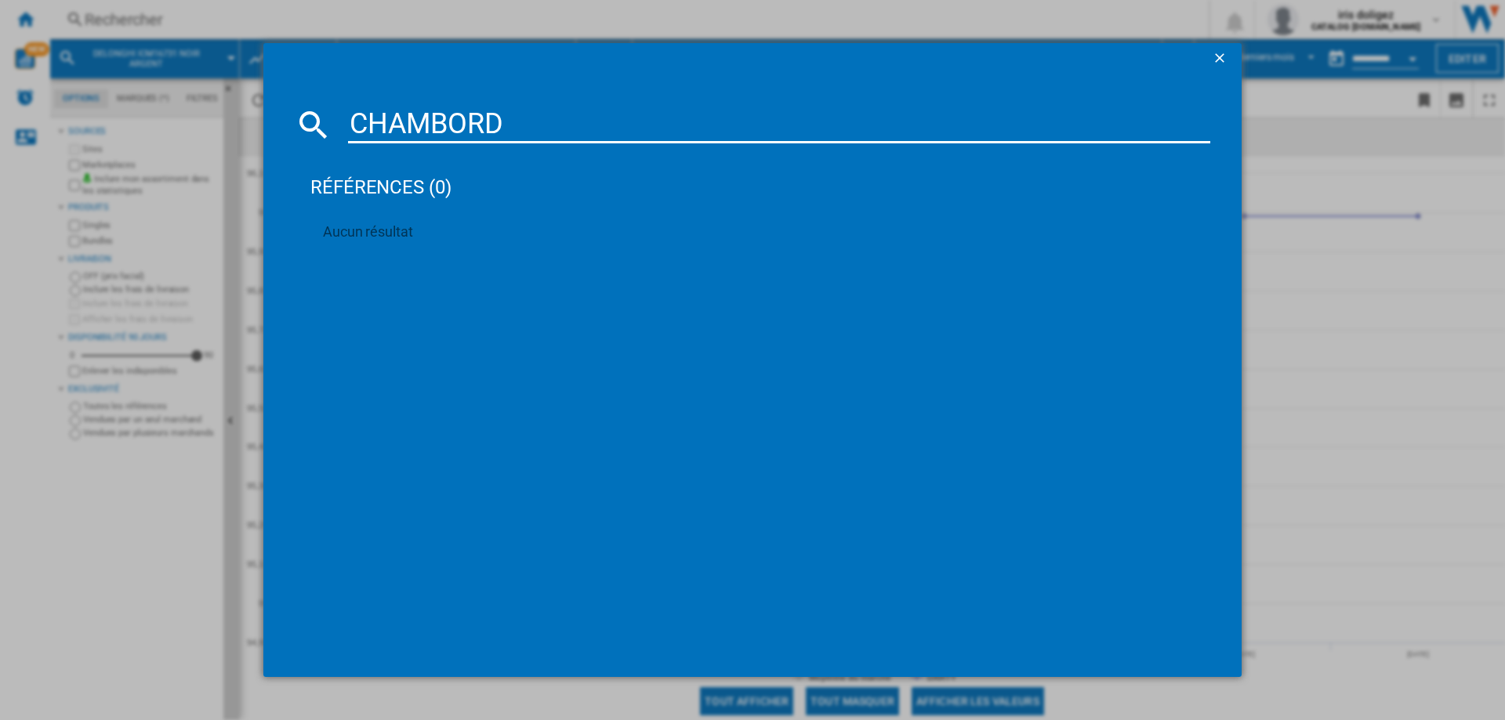
click at [463, 122] on input "CHAMBORD" at bounding box center [779, 125] width 862 height 38
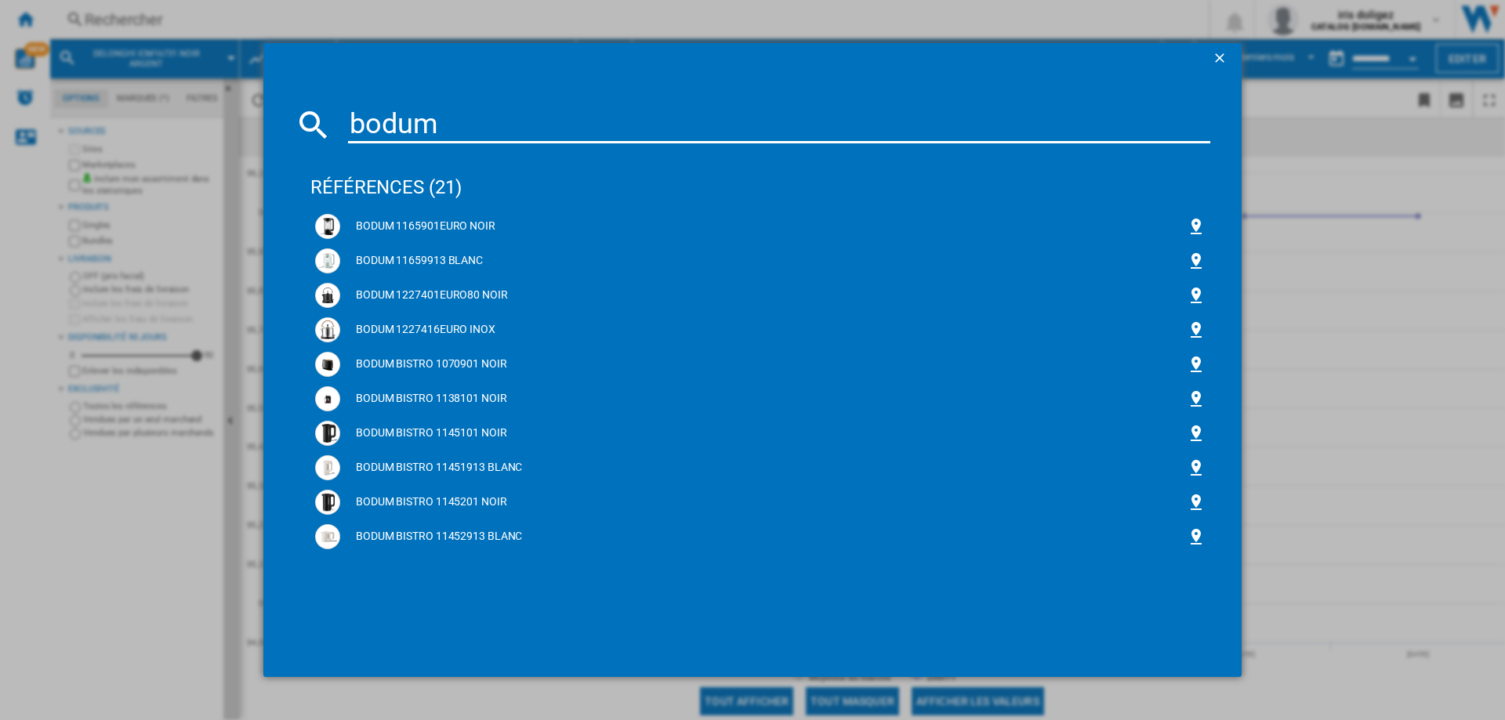
click at [753, 110] on input "bodum" at bounding box center [779, 125] width 862 height 38
click at [436, 122] on input "bodum" at bounding box center [779, 125] width 862 height 38
paste input "DCF02BLEU"
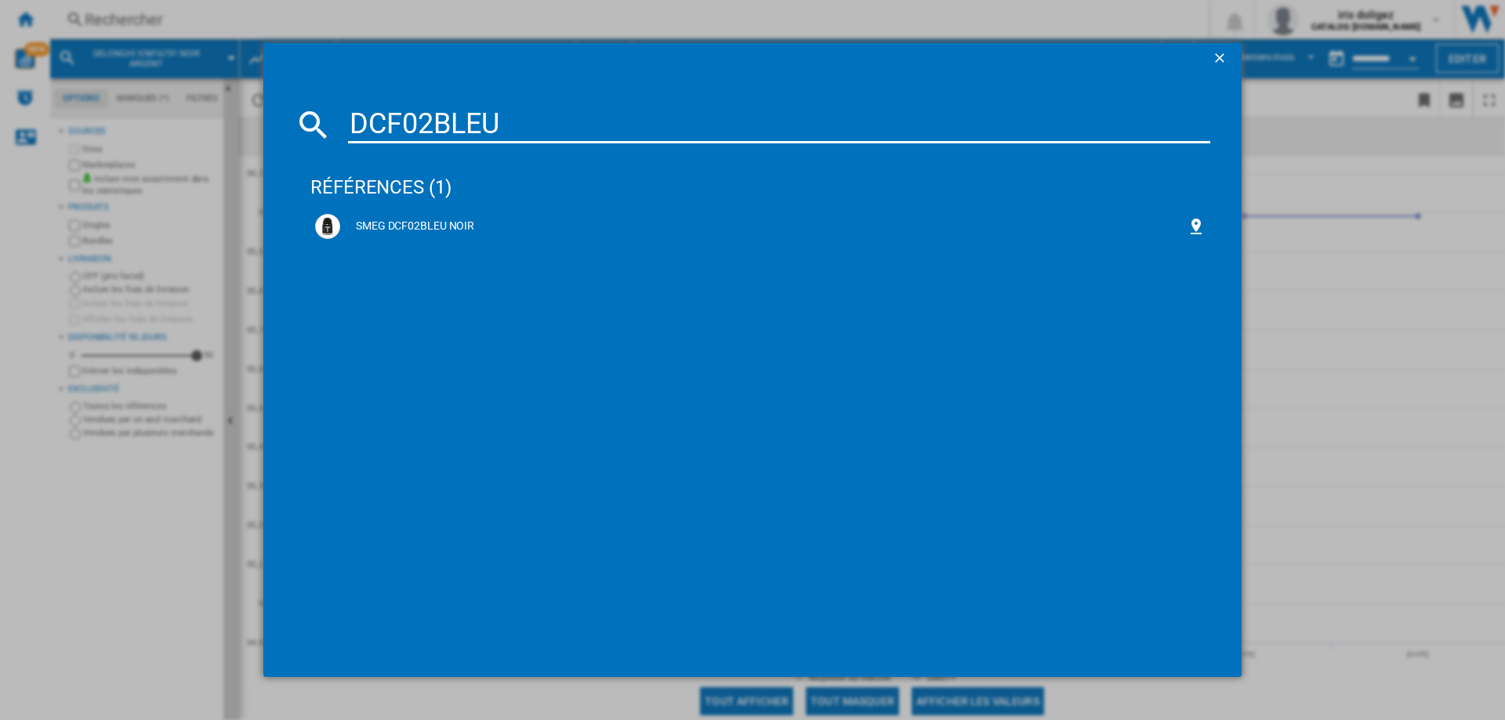
type input "DCF02BLEU"
click at [407, 214] on div "SMEG DCF02BLEU NOIR" at bounding box center [760, 226] width 891 height 25
click at [440, 226] on div "SMEG DCF02BLEU NOIR" at bounding box center [763, 227] width 847 height 16
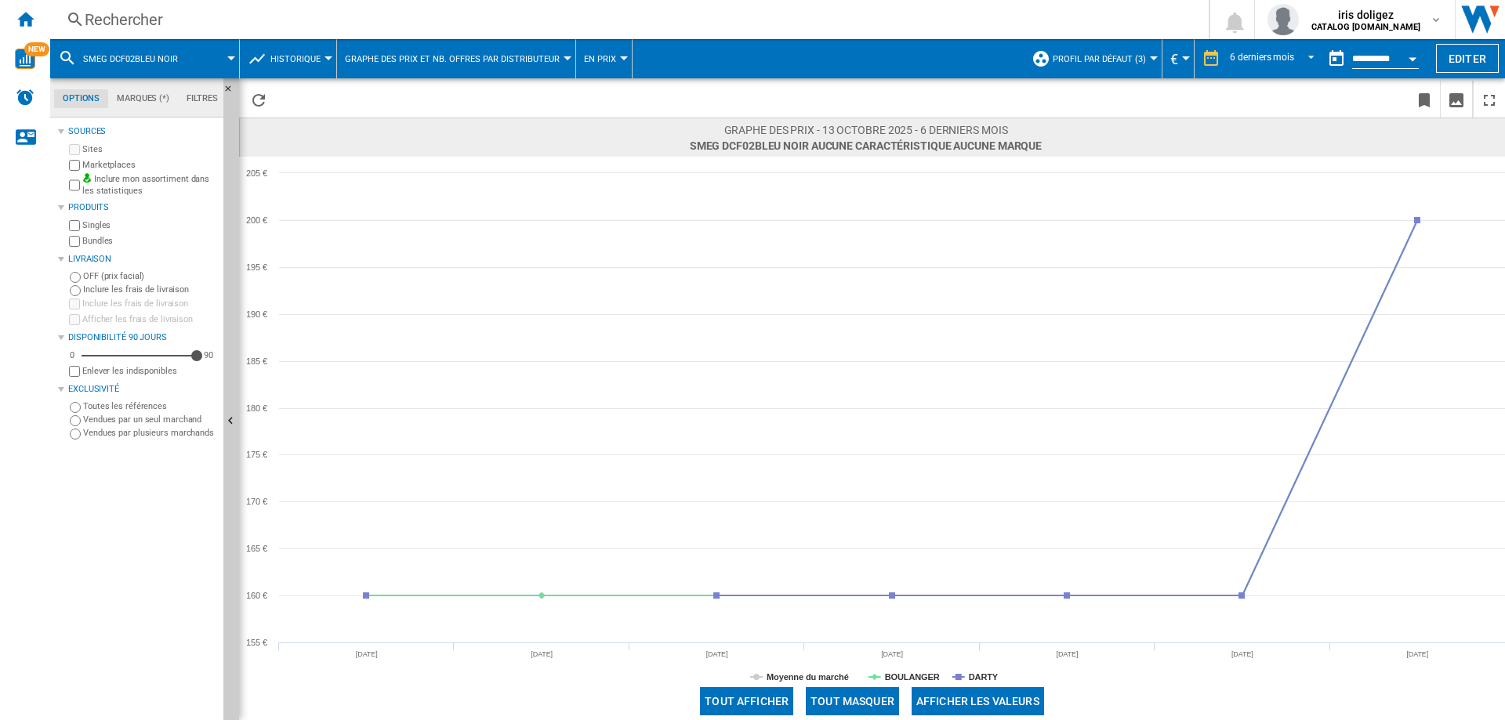
click at [767, 704] on button "Tout afficher" at bounding box center [746, 701] width 93 height 28
click at [145, 101] on md-tab-item "Marques (*)" at bounding box center [143, 98] width 70 height 19
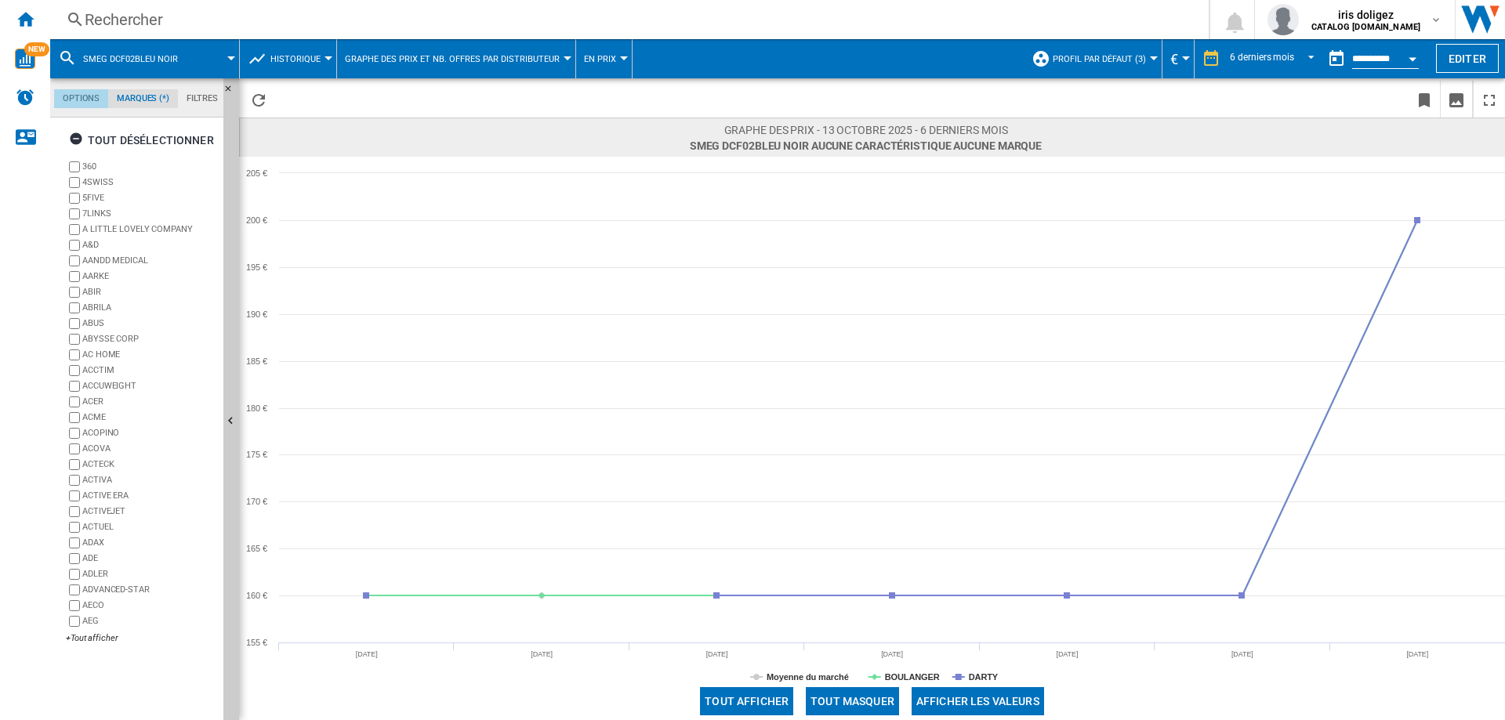
click at [73, 92] on md-tab-item "Options" at bounding box center [81, 98] width 54 height 19
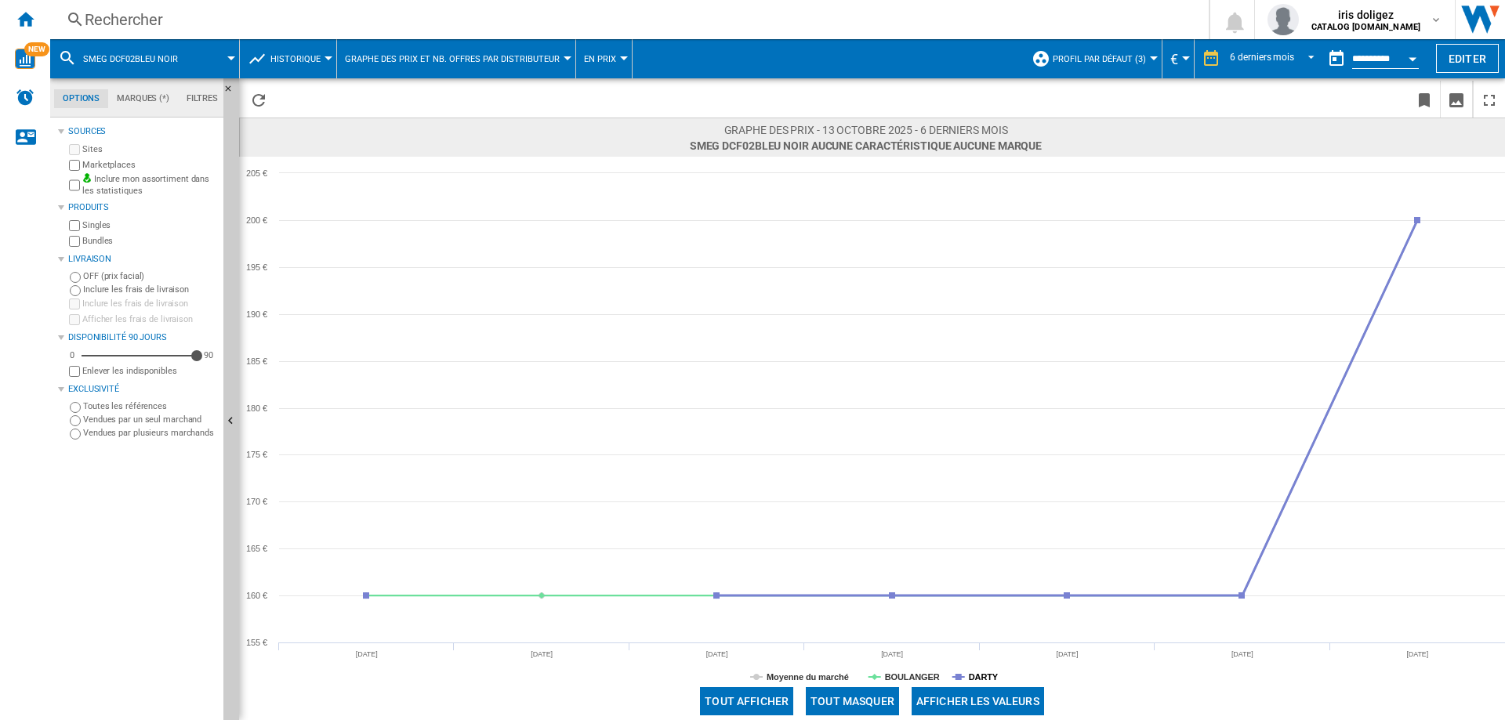
click at [979, 677] on tspan "DARTY" at bounding box center [984, 677] width 30 height 9
click at [907, 681] on tspan "BOULANGER" at bounding box center [912, 677] width 55 height 9
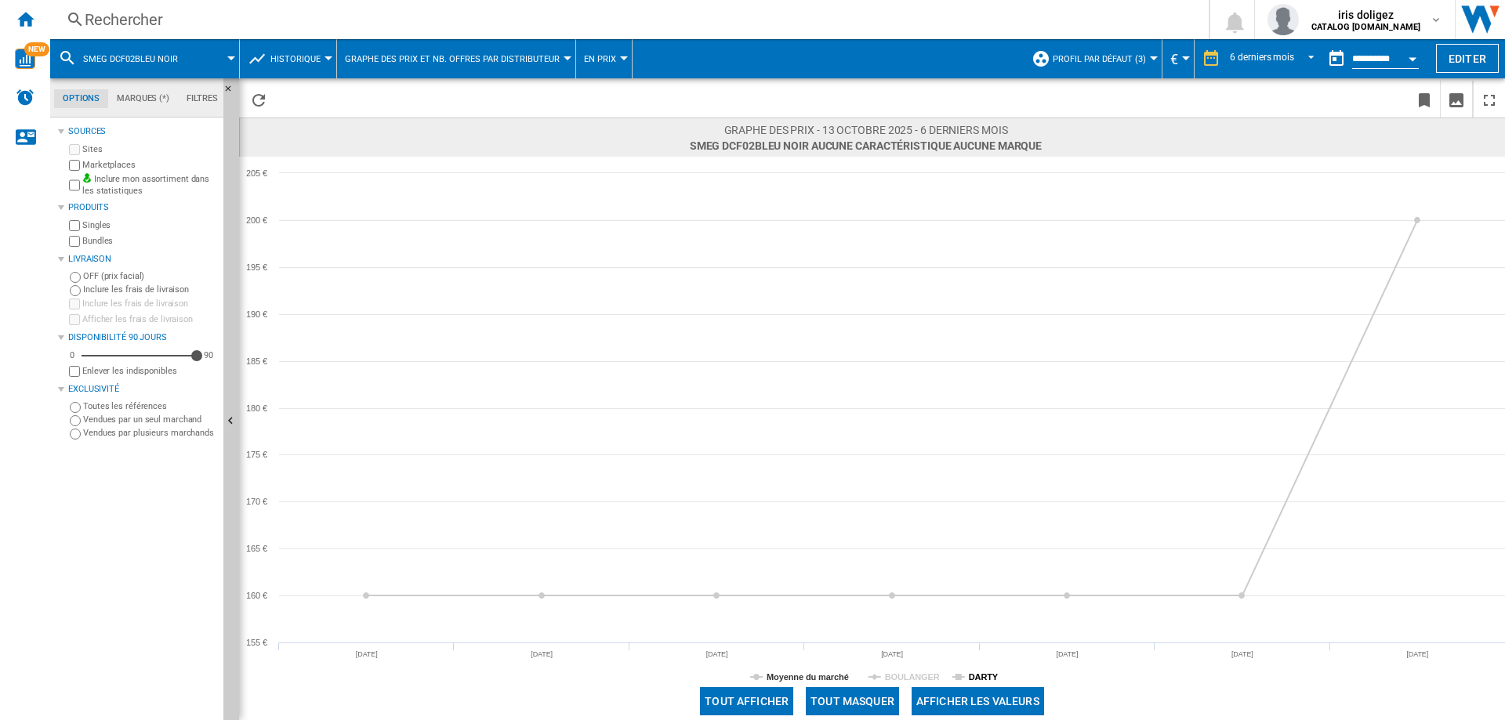
click at [988, 675] on tspan "DARTY" at bounding box center [984, 677] width 30 height 9
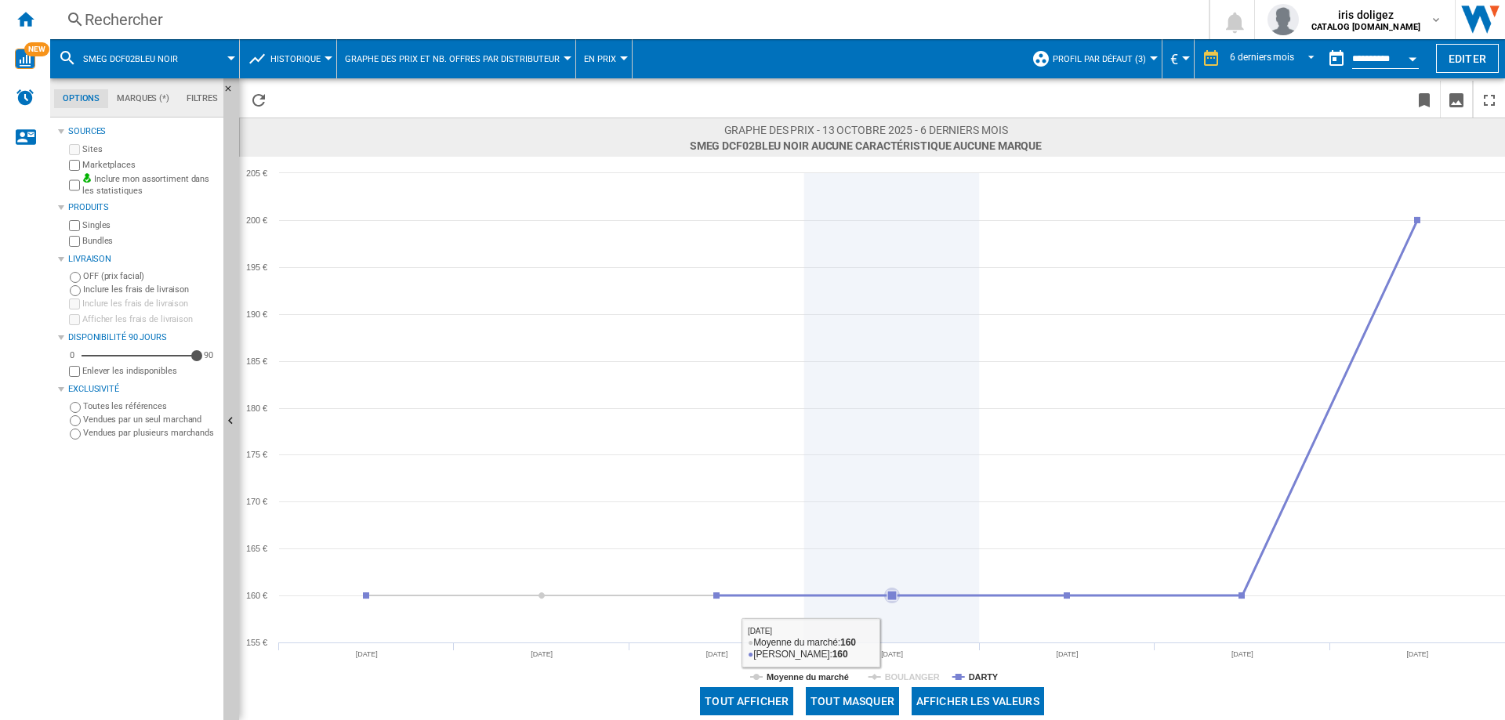
click at [898, 589] on icon at bounding box center [892, 406] width 1067 height 375
click at [890, 596] on icon at bounding box center [891, 595] width 9 height 9
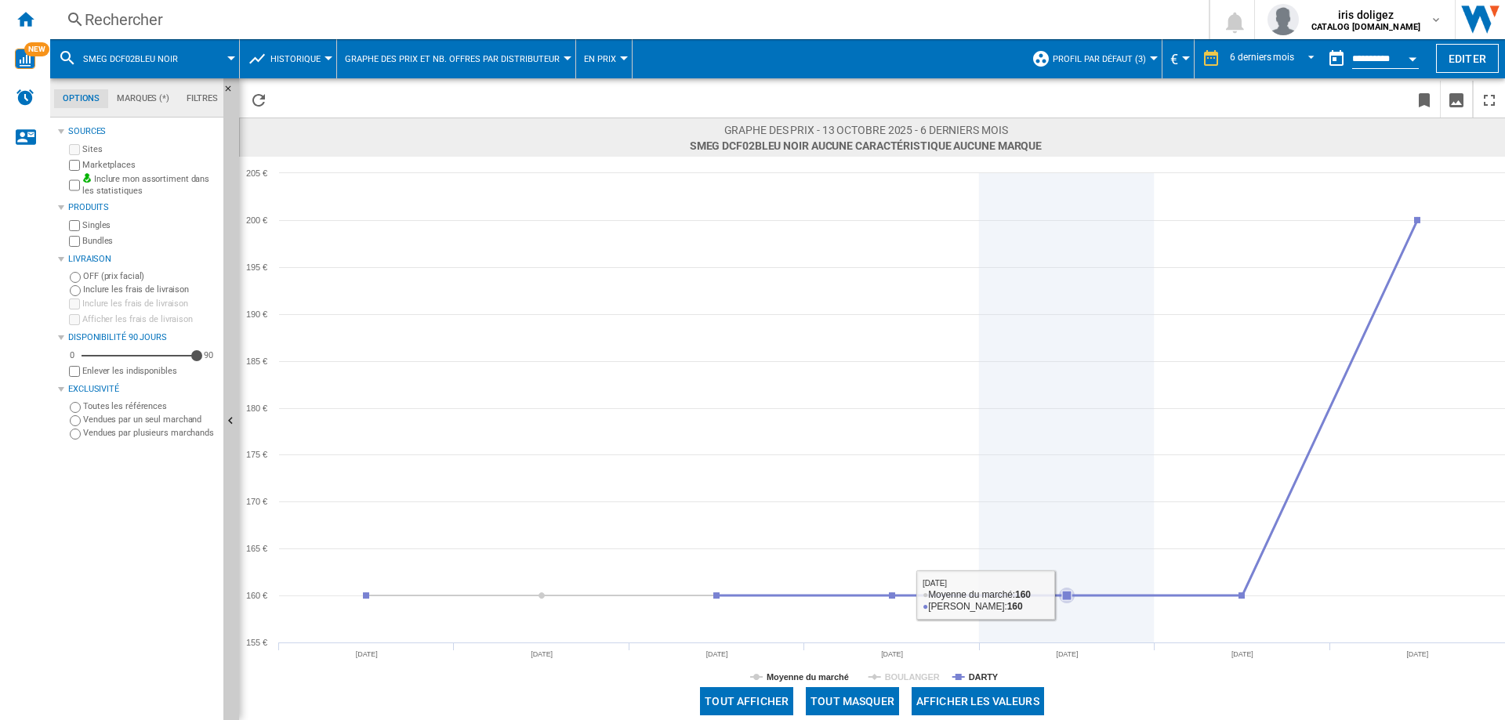
click at [1065, 598] on icon at bounding box center [1066, 595] width 9 height 9
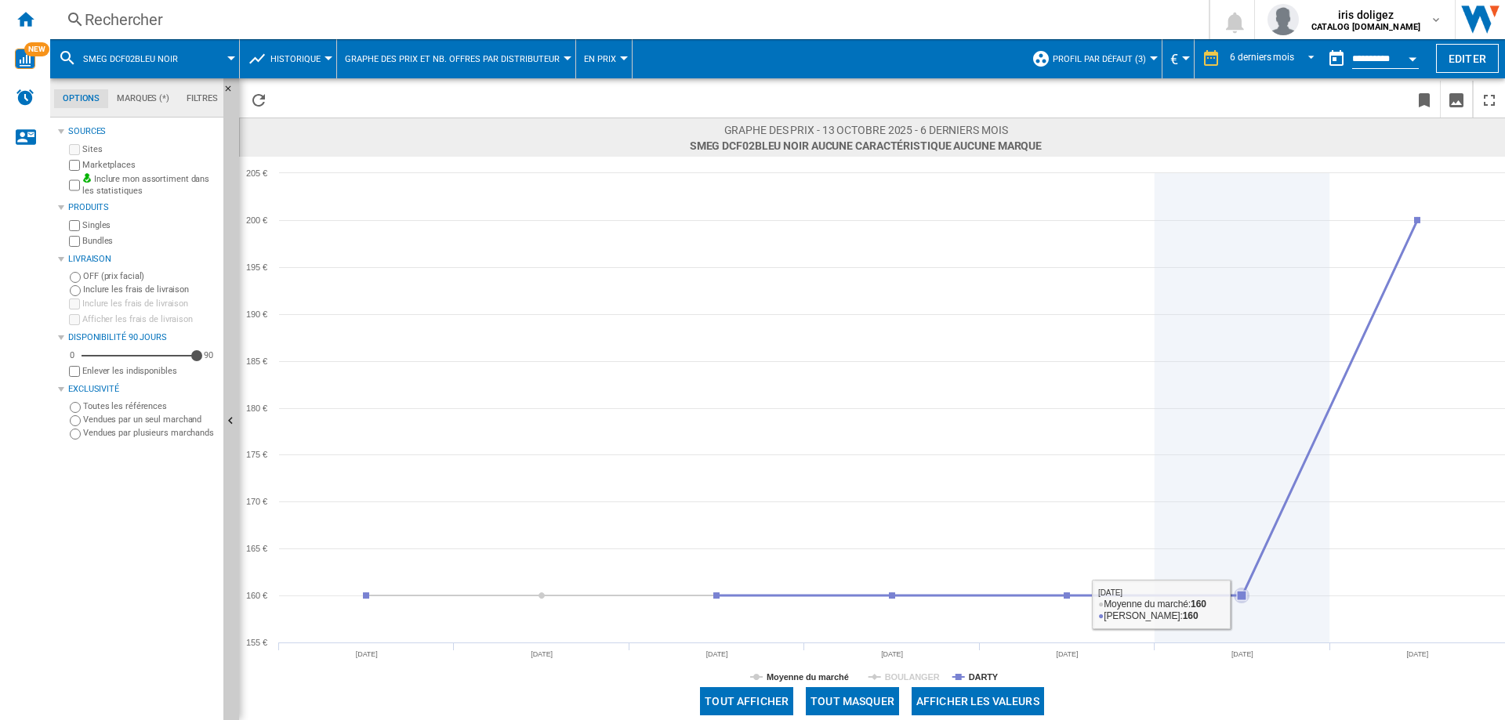
click at [1235, 597] on g at bounding box center [892, 409] width 1067 height 386
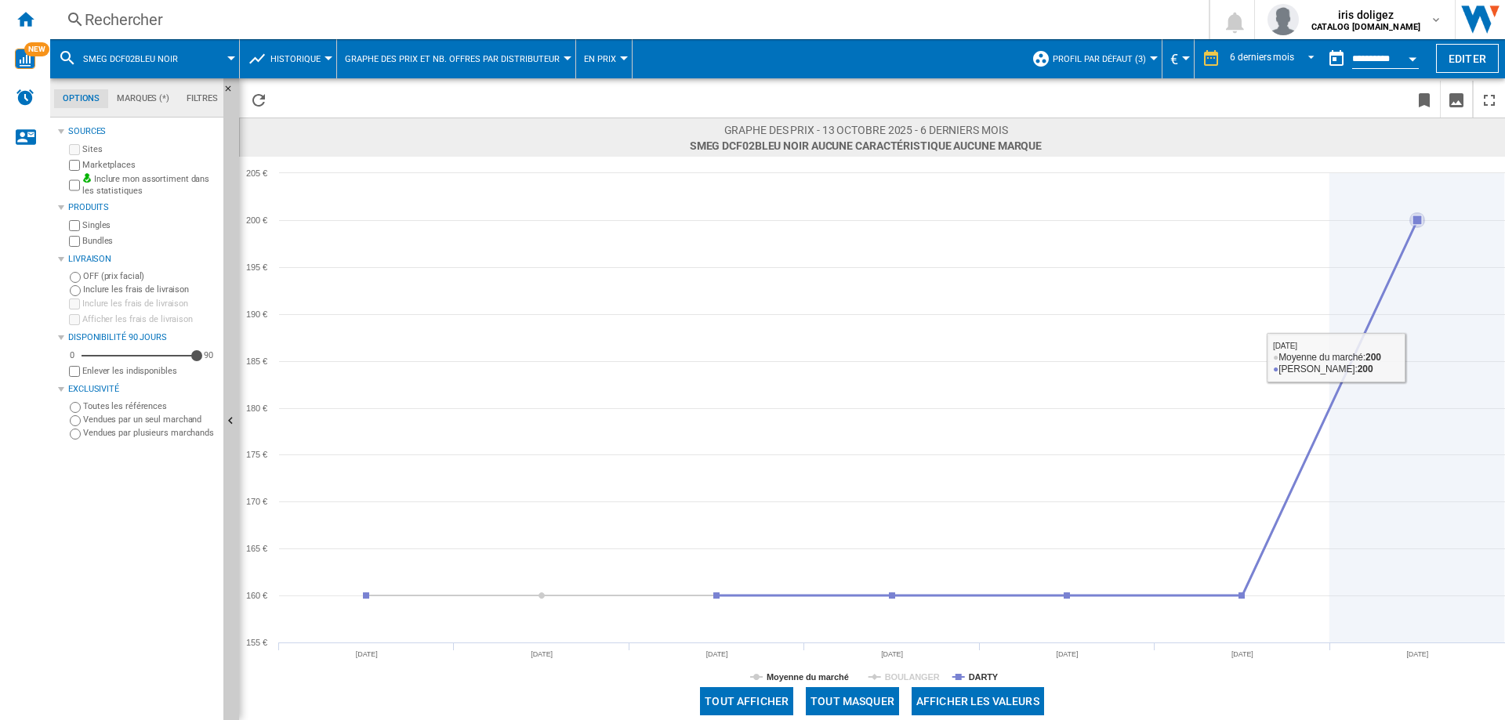
click at [1415, 219] on icon at bounding box center [1417, 219] width 9 height 9
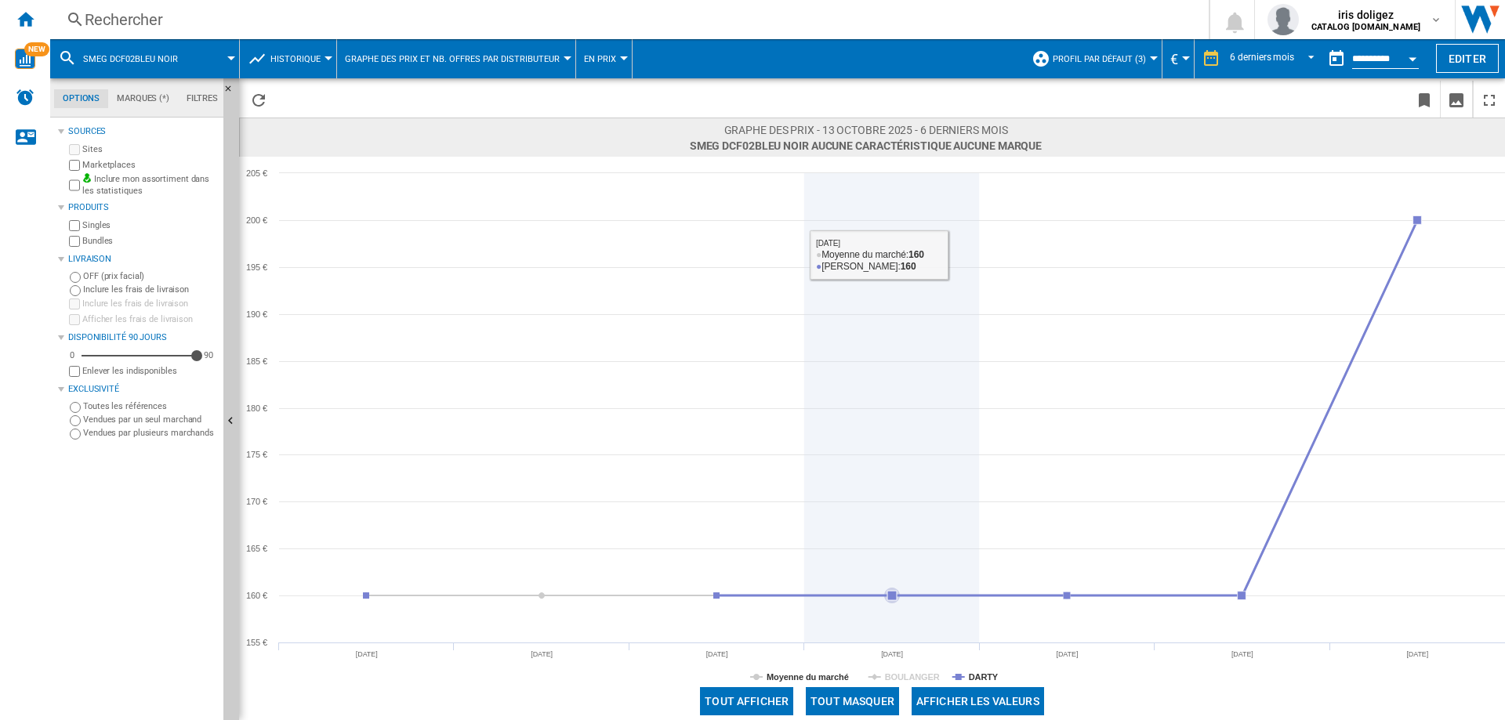
click at [892, 291] on icon at bounding box center [892, 408] width 0 height 470
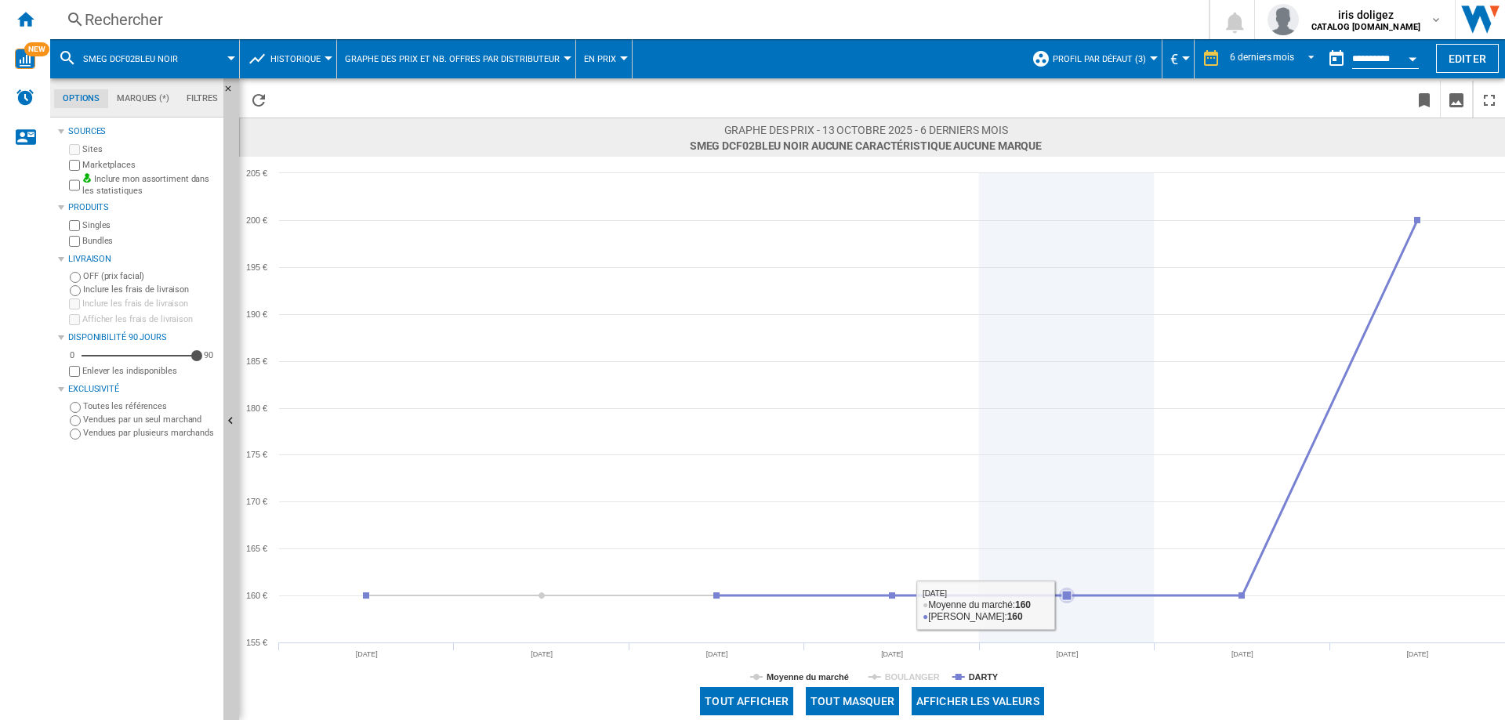
click at [1065, 596] on icon at bounding box center [1066, 595] width 9 height 9
